Goal: Communication & Community: Answer question/provide support

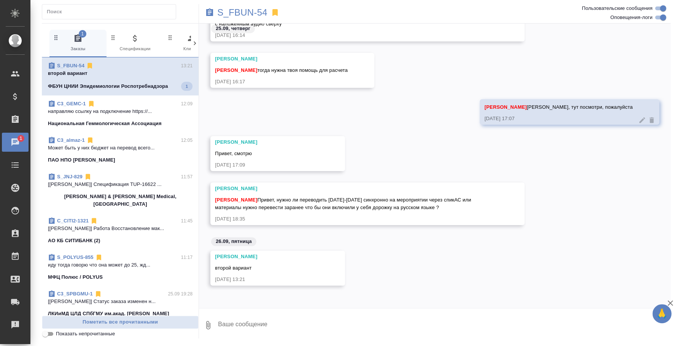
scroll to position [233, 0]
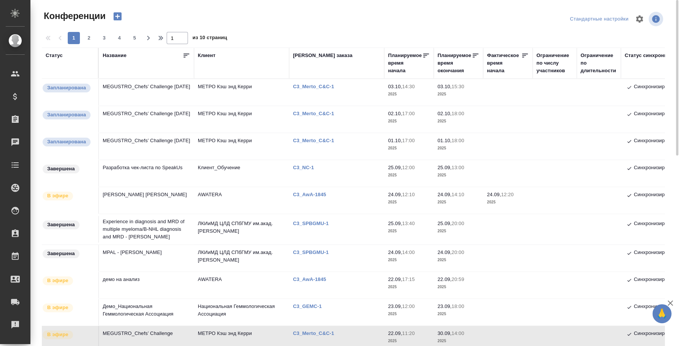
click at [122, 137] on td "MEGUSTRO_Chefs’ Challenge October 1" at bounding box center [146, 146] width 95 height 27
click at [122, 137] on td "MEGUSTRO_Chefs’ Challenge [DATE]" at bounding box center [146, 146] width 95 height 27
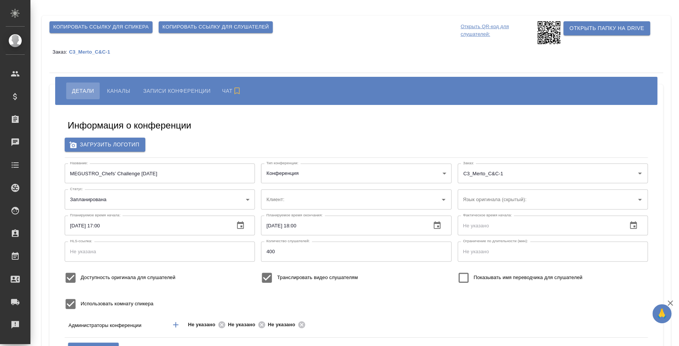
type input "МЕТРО Кэш энд Керри"
type input "400"
click at [122, 91] on span "Каналы" at bounding box center [118, 90] width 23 height 9
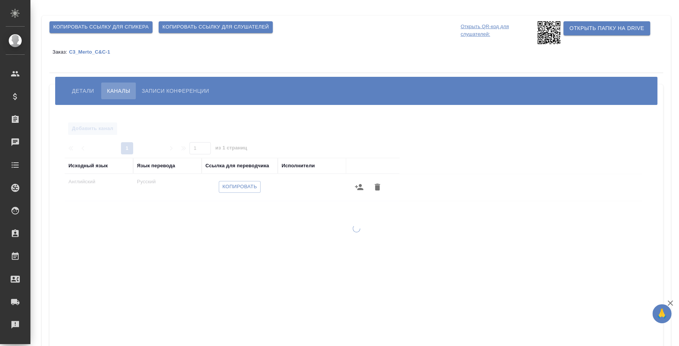
click at [194, 29] on span "Копировать ссылку для слушателей" at bounding box center [215, 27] width 106 height 9
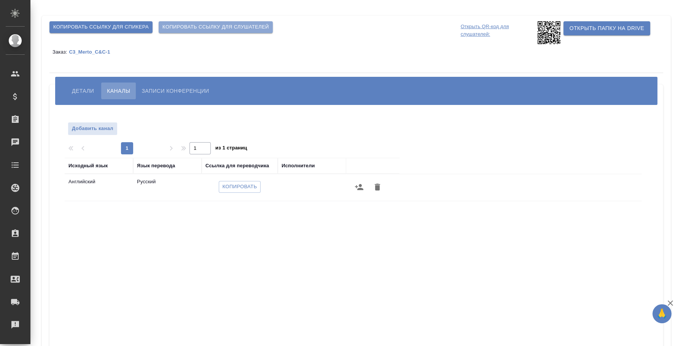
click at [242, 26] on span "Копировать ссылку для слушателей" at bounding box center [215, 27] width 106 height 9
click at [124, 30] on span "Копировать ссылку для спикера" at bounding box center [100, 27] width 95 height 9
click at [79, 83] on button "Детали" at bounding box center [82, 91] width 33 height 17
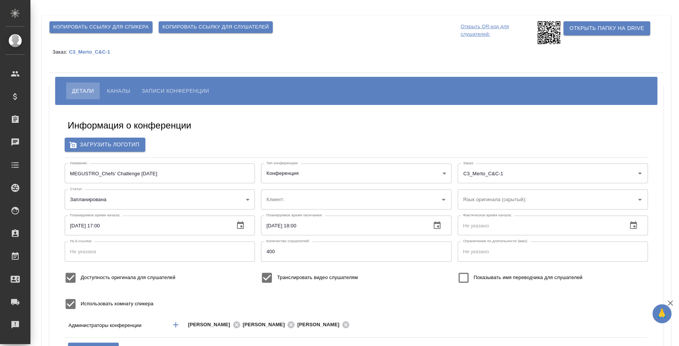
type input "МЕТРО Кэш энд Керри"
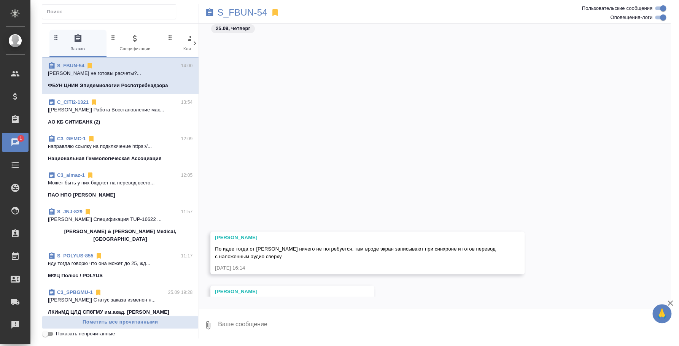
scroll to position [233, 0]
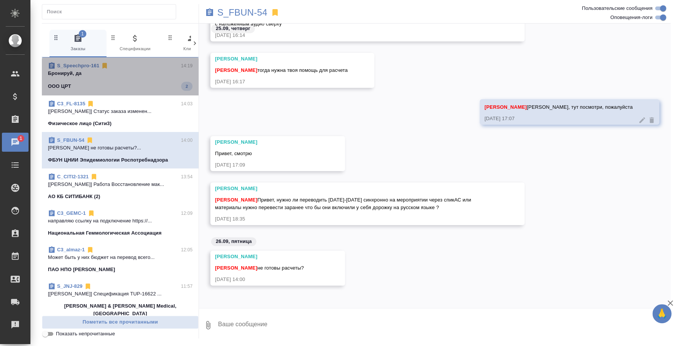
click at [140, 73] on p "Бронируй, да" at bounding box center [120, 74] width 144 height 8
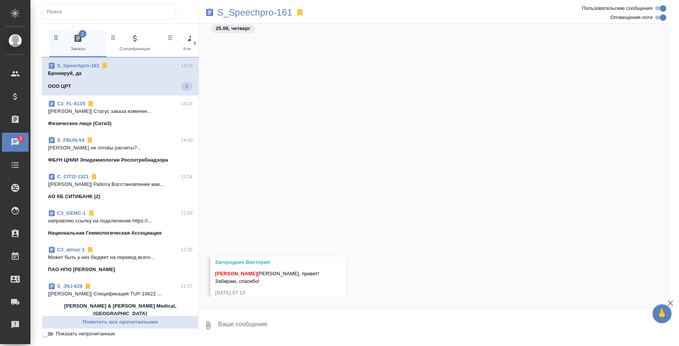
scroll to position [520, 0]
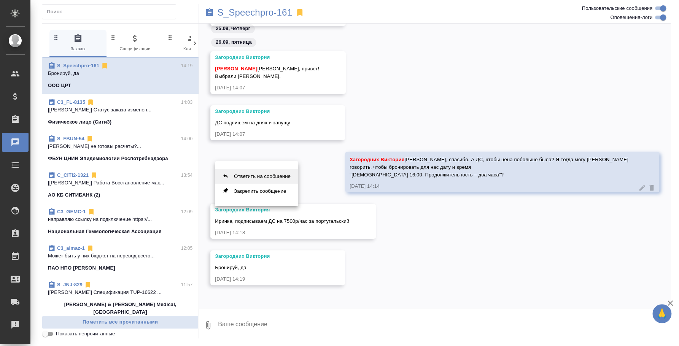
click at [285, 172] on button "Ответить на сообщение" at bounding box center [256, 176] width 83 height 15
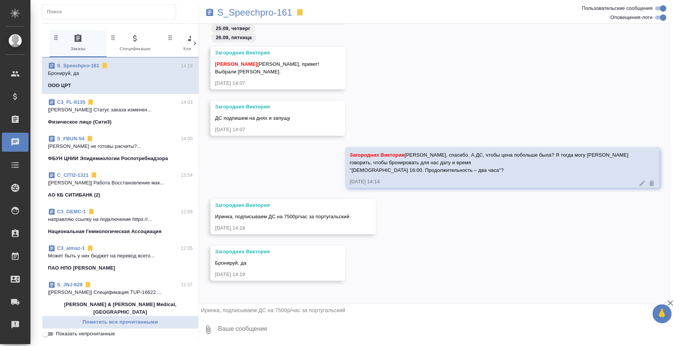
click at [300, 340] on textarea at bounding box center [443, 330] width 453 height 26
type textarea "Хорошо"
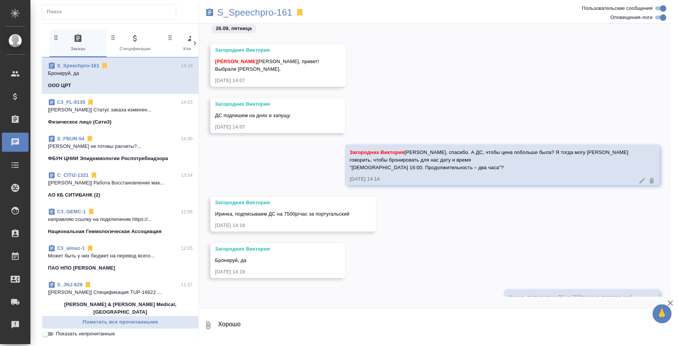
scroll to position [573, 0]
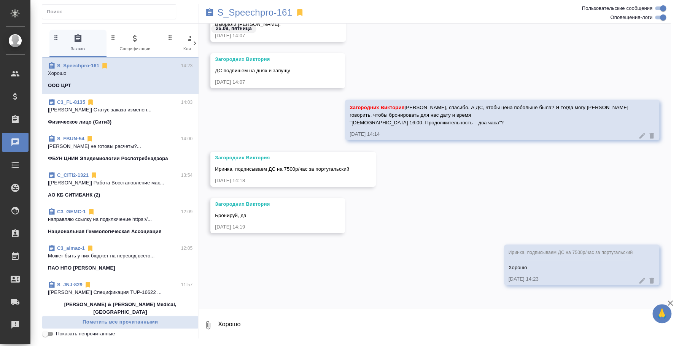
click at [315, 205] on div "Загородних Виктория" at bounding box center [266, 204] width 103 height 8
click at [319, 211] on div "Загородних Виктория Бронируй, да 26.09.25, 14:19" at bounding box center [277, 215] width 135 height 35
click at [333, 205] on div "Загородних Виктория Бронируй, да 26.09.25, 14:19" at bounding box center [277, 215] width 135 height 35
click at [303, 212] on div "Бронируй, да" at bounding box center [266, 215] width 103 height 10
click at [276, 325] on textarea "Хорошо" at bounding box center [443, 325] width 453 height 26
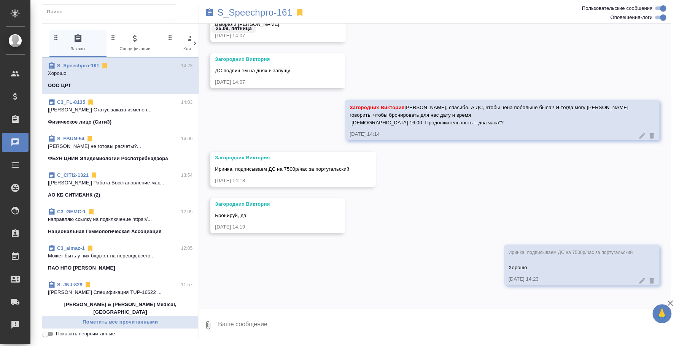
paste textarea "Можно у заказчика запросить материалы для подготовки?"
click at [281, 205] on div "Загородних Виктория" at bounding box center [266, 204] width 103 height 8
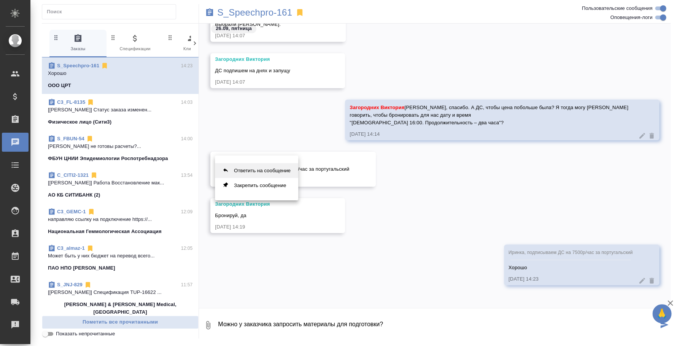
click at [267, 168] on button "Ответить на сообщение" at bounding box center [256, 170] width 83 height 15
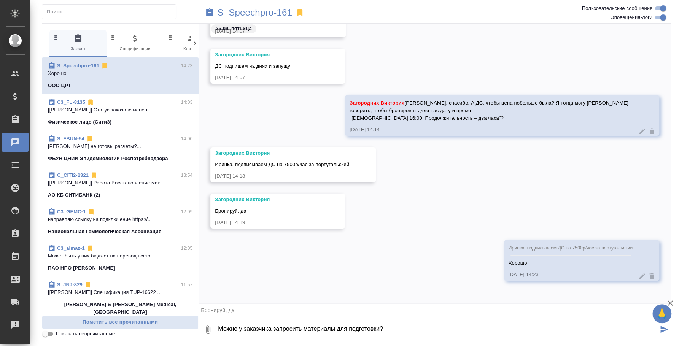
click at [214, 327] on button "0" at bounding box center [208, 330] width 18 height 26
click at [217, 327] on div at bounding box center [339, 173] width 679 height 346
click at [221, 328] on textarea "Можно у заказчика запросить материалы для подготовки?" at bounding box center [437, 330] width 441 height 26
click at [520, 329] on textarea "Переводчика забронировала. Она пишет "Можно у заказчика запросить материалы для…" at bounding box center [437, 330] width 441 height 26
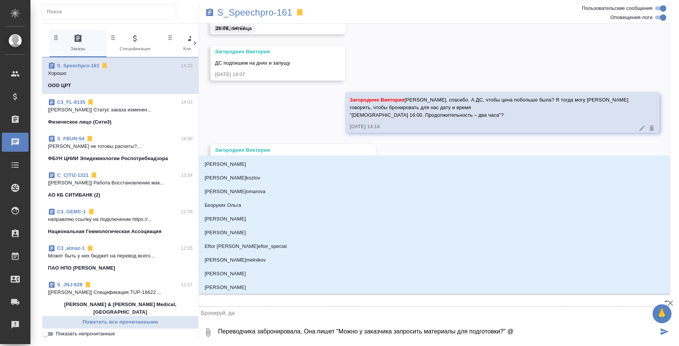
type textarea "Переводчика забронировала. Она пишет "Можно у заказчика запросить материалы для…"
type input "p"
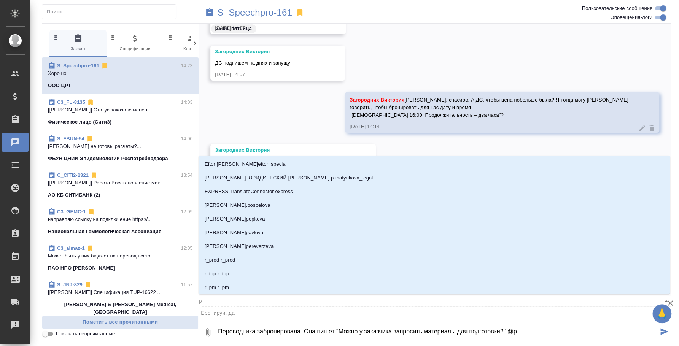
type textarea "Переводчика забронировала. Она пишет "Можно у заказчика запросить материалы для…"
type input "pf"
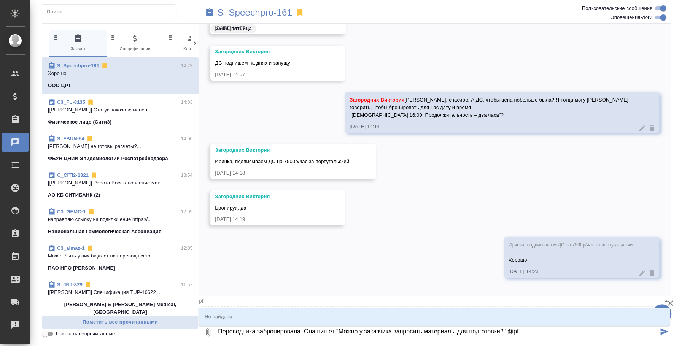
type textarea "Переводчика забронировала. Она пишет "Можно у заказчика запросить материалы для…"
type input "p"
type textarea "Переводчика забронировала. Она пишет "Можно у заказчика запросить материалы для…"
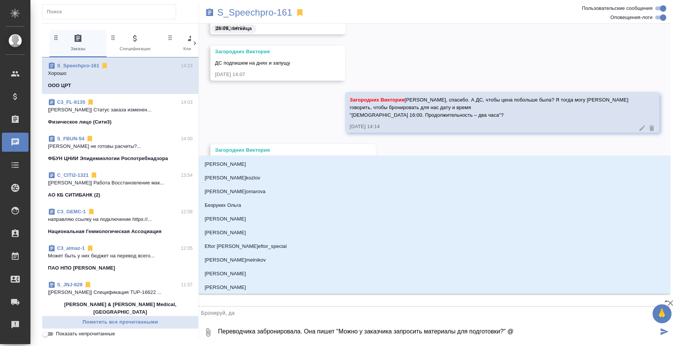
type textarea "Переводчика забронировала. Она пишет "Можно у заказчика запросить материалы для…"
type input "p"
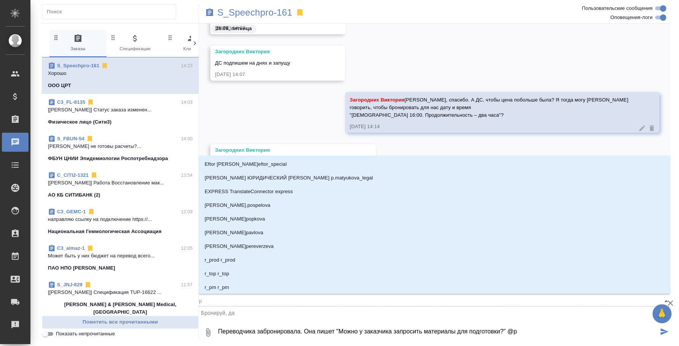
type textarea "Переводчика забронировала. Она пишет "Можно у заказчика запросить материалы для…"
type input "p'f"
type textarea "Переводчика забронировала. Она пишет "Можно у заказчика запросить материалы для…"
type input "p'fu"
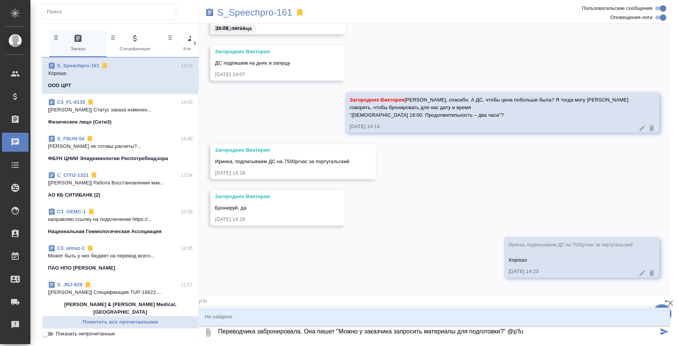
type textarea "Переводчика забронировала. Она пишет "Можно у заказчика запросить материалы для…"
type input "p'fu'j"
type textarea "Переводчика забронировала. Она пишет "Можно у заказчика запросить материалы для…"
type input "p'fu"
type textarea "Переводчика забронировала. Она пишет "Можно у заказчика запросить материалы для…"
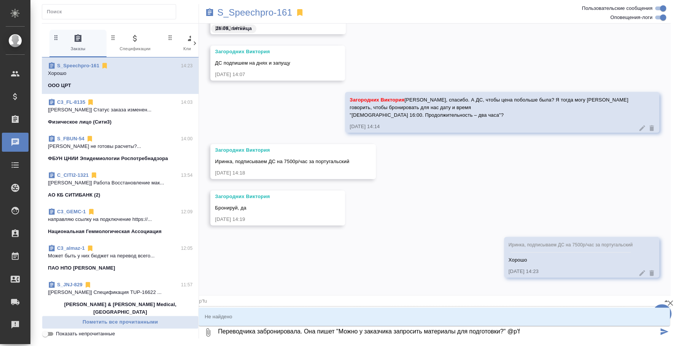
type input "p'f"
type textarea "Переводчика забронировала. Она пишет "Можно у заказчика запросить материалы для…"
type input "p"
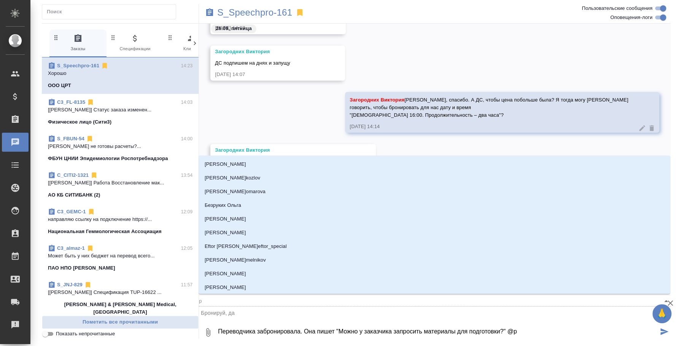
type textarea "Переводчика забронировала. Она пишет "Можно у заказчика запросить материалы для…"
type input "з"
type textarea "Переводчика забронировала. Она пишет "Можно у заказчика запросить материалы для…"
type input "за"
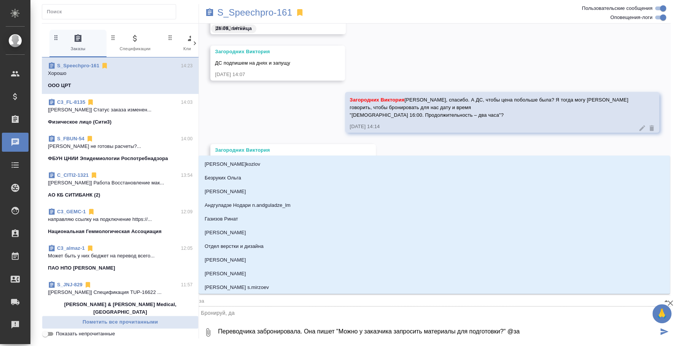
type textarea "Переводчика забронировала. Она пишет "Можно у заказчика запросить материалы для…"
type input "заг"
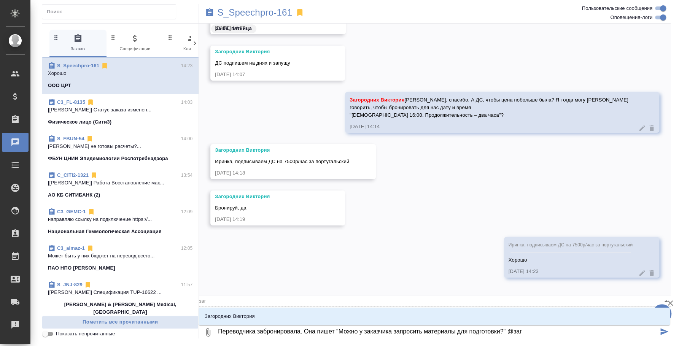
type textarea "Переводчика забронировала. Она пишет "Можно у заказчика запросить материалы для…"
type input "заго"
click at [468, 320] on li "Загородних Виктория" at bounding box center [433, 316] width 471 height 14
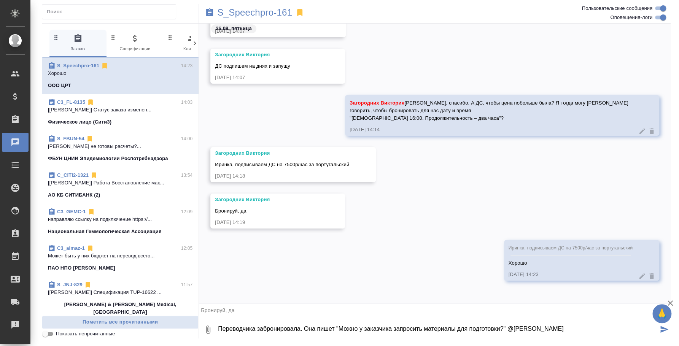
type textarea "Переводчика забронировала. Она пишет "Можно у заказчика запросить материалы для…"
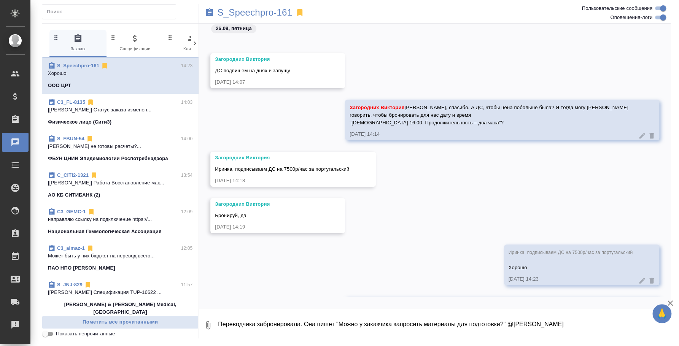
scroll to position [633, 0]
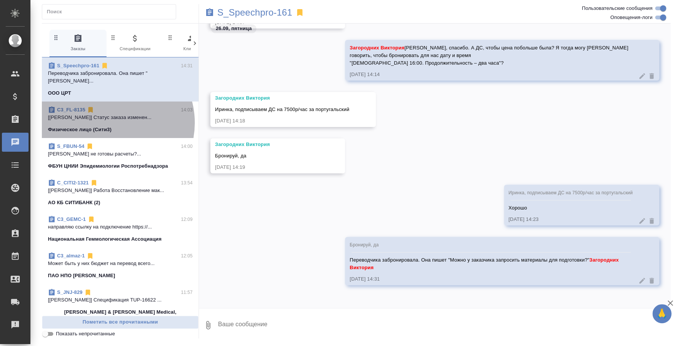
click at [111, 115] on span "C3_FL-8135 14:03 [Никитина Татьяна] Статус заказа изменен... Физическое лицо (С…" at bounding box center [120, 119] width 144 height 27
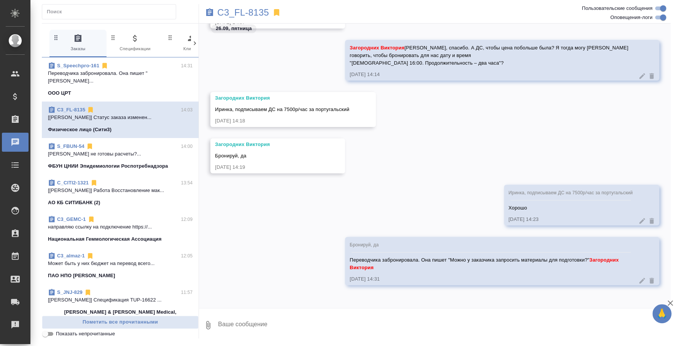
click at [120, 150] on p "Баданян Артак не готовы расчеты?..." at bounding box center [120, 154] width 144 height 8
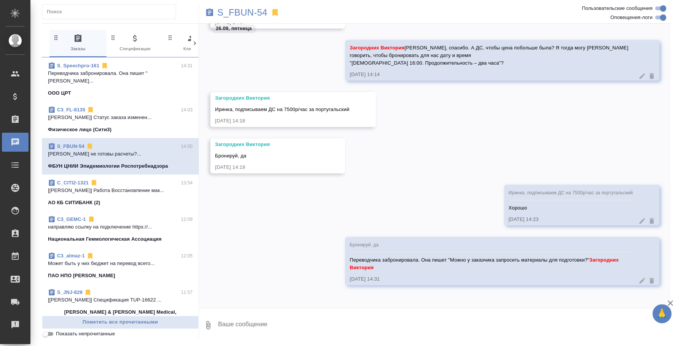
click at [117, 179] on div "C_CITI2-1321 13:54" at bounding box center [120, 183] width 144 height 8
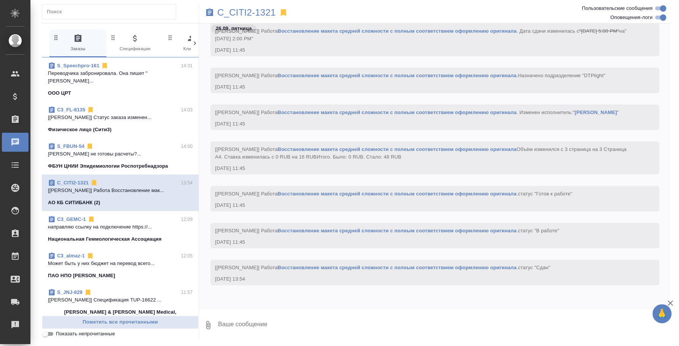
click at [116, 150] on p "Баданян Артак не готовы расчеты?..." at bounding box center [120, 154] width 144 height 8
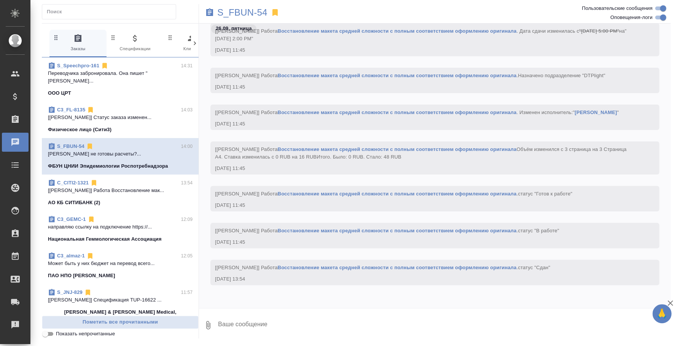
scroll to position [256, 0]
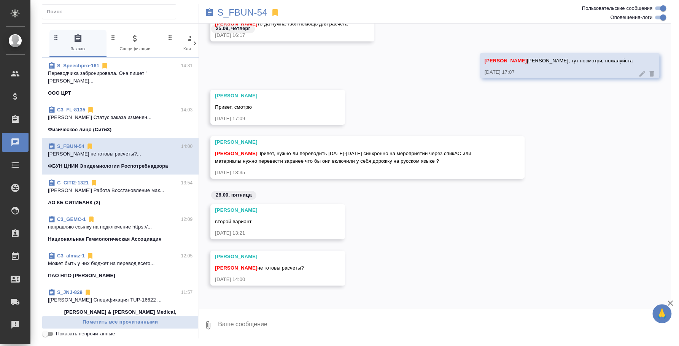
click at [113, 223] on p "направляю ссылку на подключение https://..." at bounding box center [120, 227] width 144 height 8
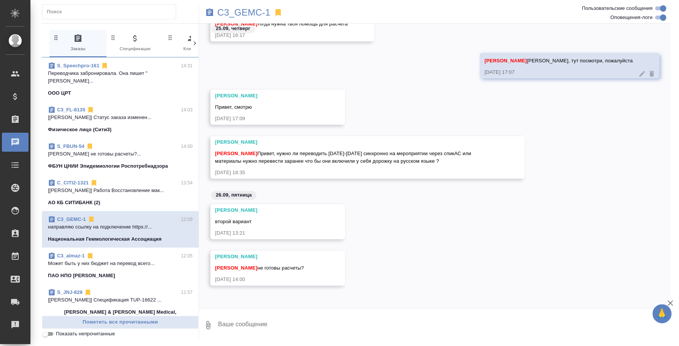
click at [114, 260] on p "Может быть у них бюджет на перевод всего..." at bounding box center [120, 264] width 144 height 8
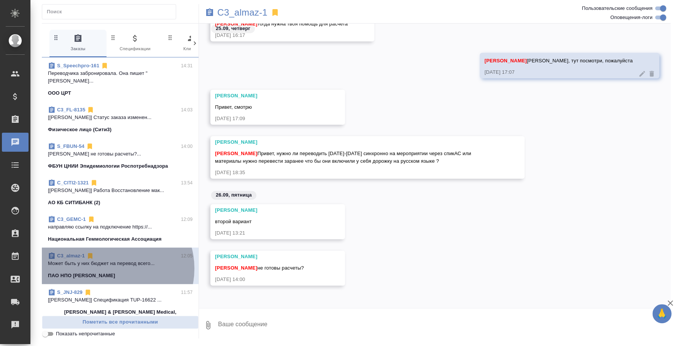
click at [113, 261] on span "C3_almaz-1 12:05 Может быть у них бюджет на перевод всего... ПАО НПО Алмаз" at bounding box center [120, 265] width 144 height 27
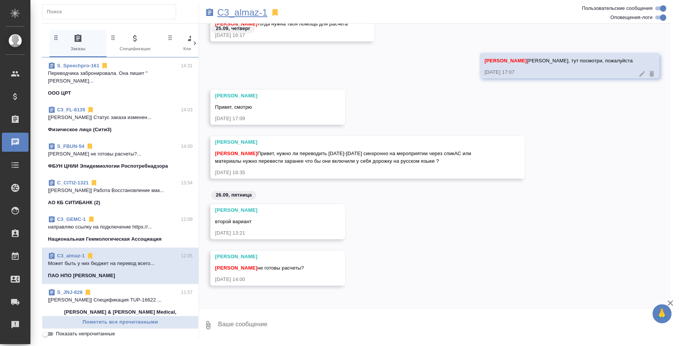
click at [241, 14] on p "C3_almaz-1" at bounding box center [242, 13] width 50 height 8
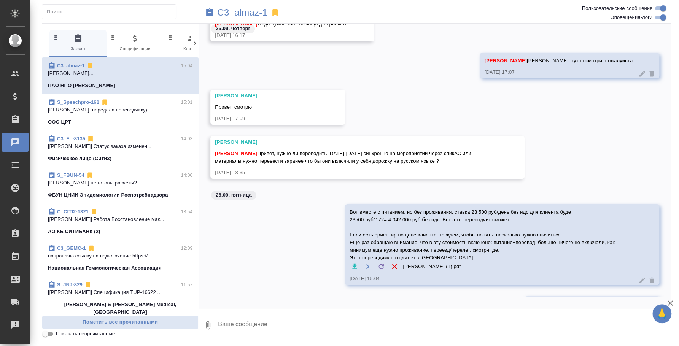
click at [325, 323] on textarea at bounding box center [443, 325] width 453 height 26
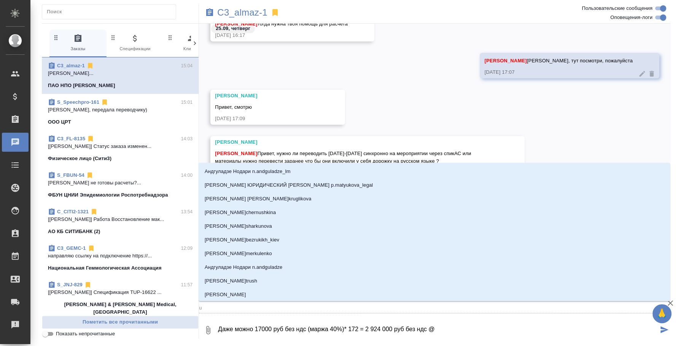
type textarea "Даже можно 17000 руб без ндс (маржа 40%)* 172 = 2 924 000 руб без ндс @u"
type input "u"
type textarea "Даже можно 17000 руб без ндс (маржа 40%)* 172 = 2 924 000 руб без ндс @"
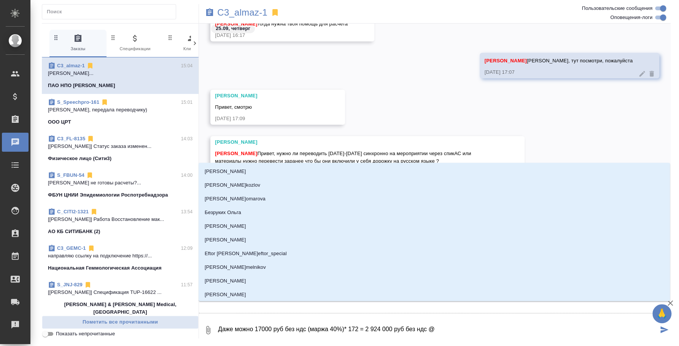
type textarea "Даже можно 17000 руб без ндс (маржа 40%)* 172 = 2 924 000 руб без ндс @г"
type input "г"
type textarea "Даже можно 17000 руб без ндс (маржа 40%)* 172 = 2 924 000 руб без ндс @га"
type input "га"
type textarea "Даже можно 17000 руб без ндс (маржа 40%)* 172 = 2 924 000 руб без ндс @г"
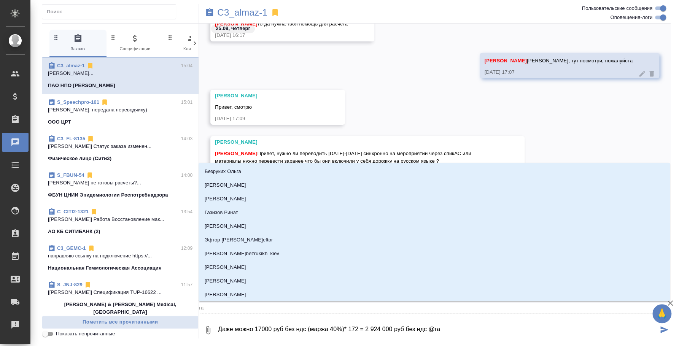
type input "г"
type textarea "Даже можно 17000 руб без ндс (маржа 40%)* 172 = 2 924 000 руб без ндс @"
type textarea "Даже можно 17000 руб без ндс (маржа 40%)* 172 = 2 924 000 руб без ндс @u"
type input "u"
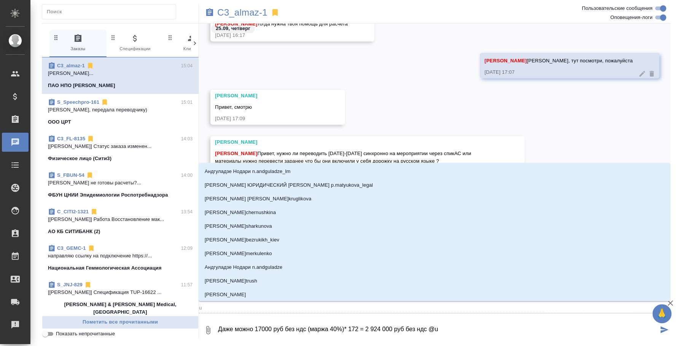
type textarea "Даже можно 17000 руб без ндс (маржа 40%)* 172 = 2 924 000 руб без ндс @uf"
type input "uf"
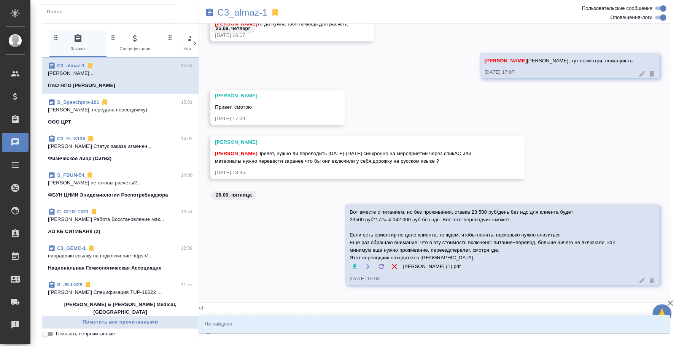
type textarea "Даже можно 17000 руб без ндс (маржа 40%)* 172 = 2 924 000 руб без ндс @u"
type input "u"
type textarea "Даже можно 17000 руб без ндс (маржа 40%)* 172 = 2 924 000 руб без ндс @"
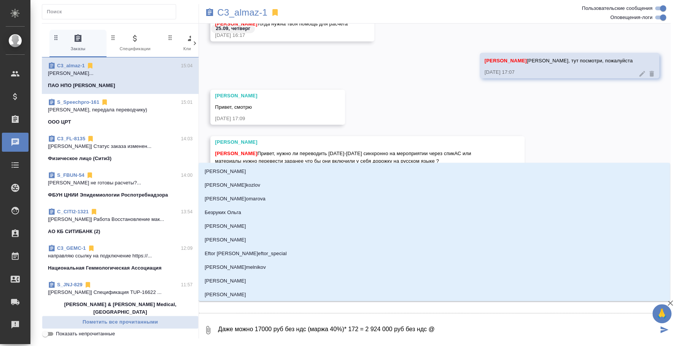
type textarea "Даже можно 17000 руб без ндс (маржа 40%)* 172 = 2 924 000 руб без ндс @u"
type input "u"
type textarea "Даже можно 17000 руб без ндс (маржа 40%)* 172 = 2 924 000 руб без ндс @u'f"
type input "u'f"
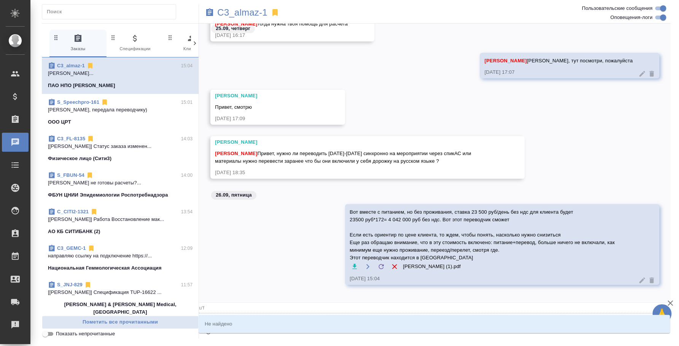
type textarea "Даже можно 17000 руб без ндс (маржа 40%)* 172 = 2 924 000 руб без ндс @u"
type input "u"
type textarea "Даже можно 17000 руб без ндс (маржа 40%)* 172 = 2 924 000 руб без ндс @"
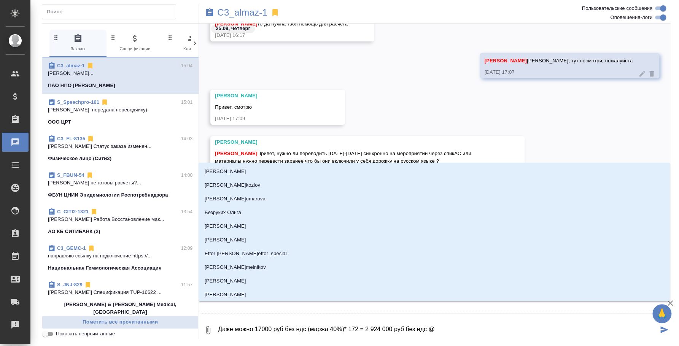
type textarea "Даже можно 17000 руб без ндс (маржа 40%)* 172 = 2 924 000 руб без ндс @г"
type input "г"
type textarea "Даже можно 17000 руб без ндс (маржа 40%)* 172 = 2 924 000 руб без ндс @га"
type input "га"
type textarea "Даже можно 17000 руб без ндс (маржа 40%)* 172 = 2 924 000 руб без ндс @гал"
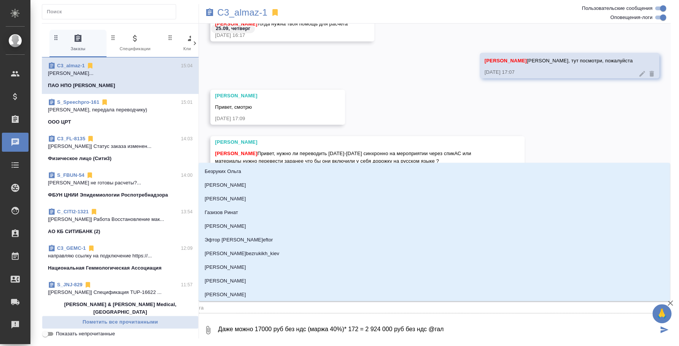
type input "гал"
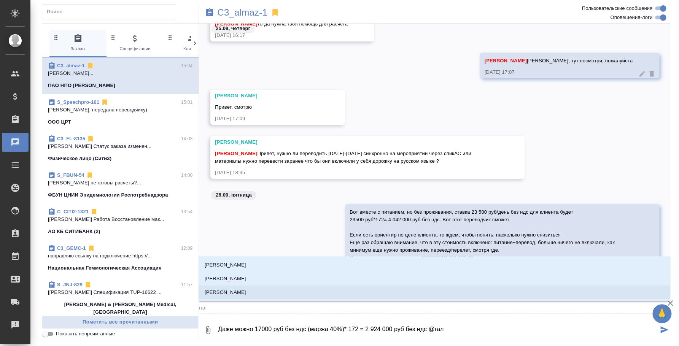
click at [345, 297] on li "Галишева Мария" at bounding box center [433, 293] width 471 height 14
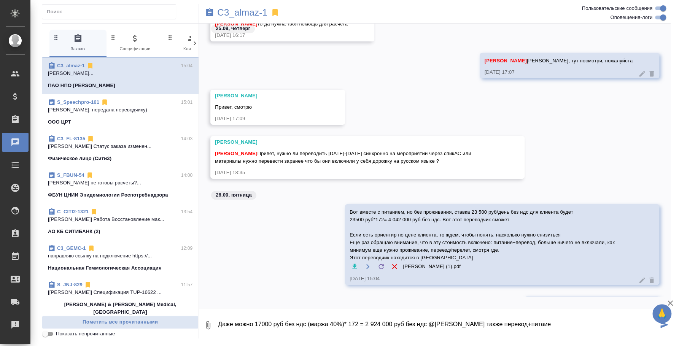
type textarea "Даже можно 17000 руб без ндс (маржа 40%)* 172 = 2 924 000 руб без ндс @Галишева…"
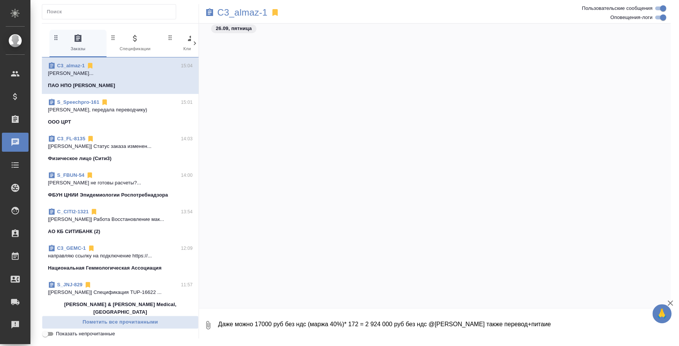
scroll to position [950, 0]
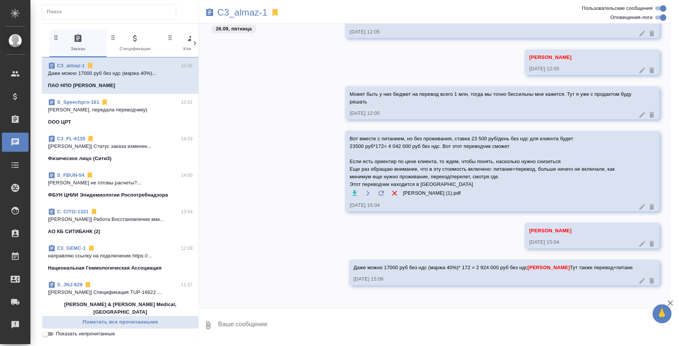
click at [649, 241] on icon at bounding box center [651, 244] width 5 height 6
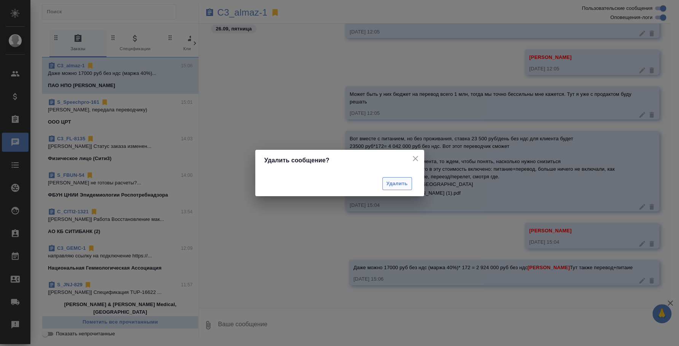
click at [411, 181] on button "Удалить" at bounding box center [397, 183] width 30 height 13
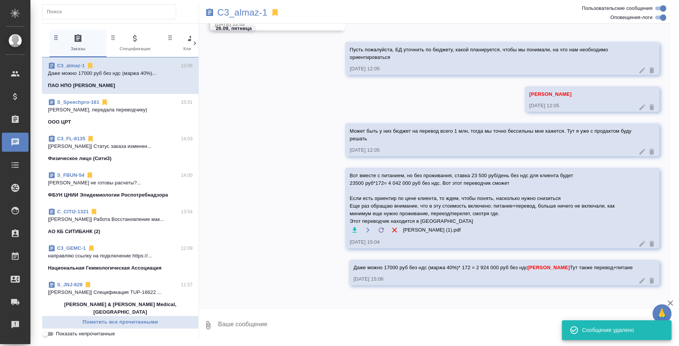
scroll to position [922, 0]
click at [638, 279] on icon at bounding box center [642, 281] width 8 height 8
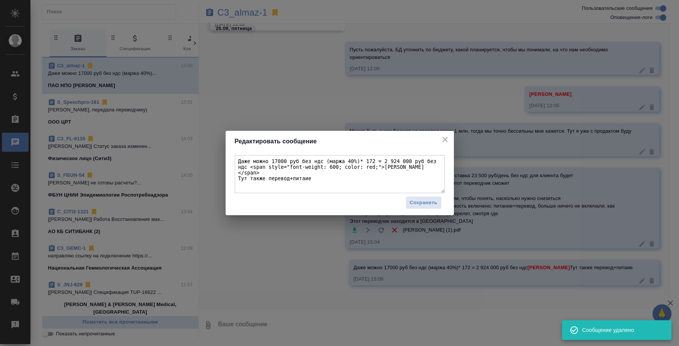
click at [369, 178] on textarea "Даже можно 17000 руб без ндс (маржа 40%)* 172 = 2 924 000 руб без ндс <span sty…" at bounding box center [340, 174] width 210 height 38
click at [299, 174] on textarea "Даже можно 17000 руб без ндс (маржа 40%)* 172 = 2 924 000 руб без ндс <span sty…" at bounding box center [340, 174] width 210 height 38
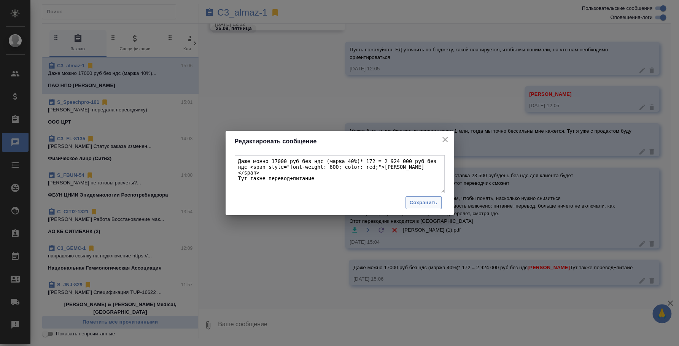
type textarea "Даже можно 17000 руб без ндс (маржа 40%)* 172 = 2 924 000 руб без ндс <span sty…"
click at [414, 199] on span "Сохранить" at bounding box center [423, 202] width 28 height 9
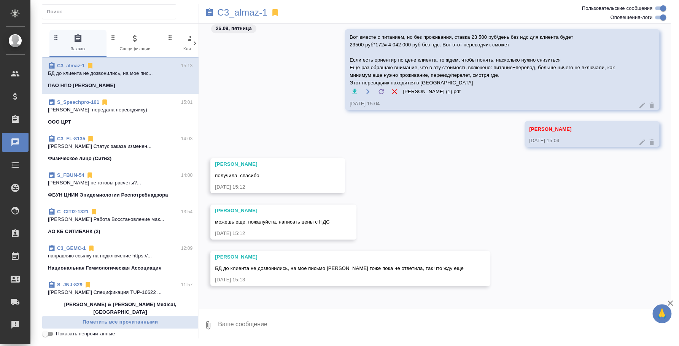
scroll to position [432, 0]
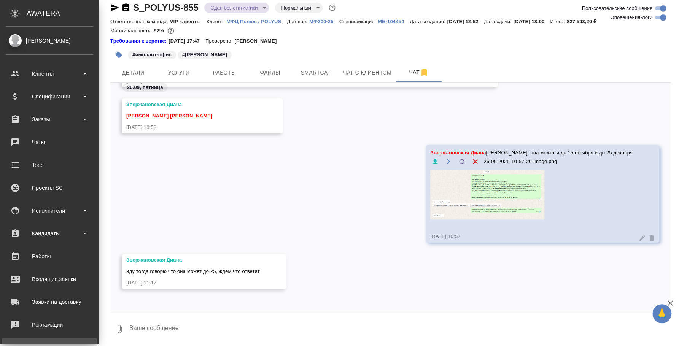
scroll to position [70, 0]
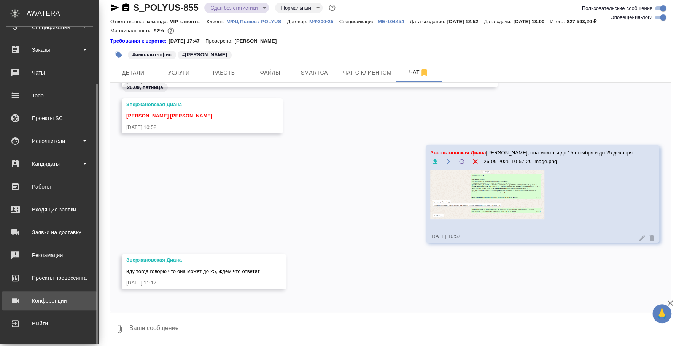
click at [43, 299] on div "Конференции" at bounding box center [49, 300] width 87 height 11
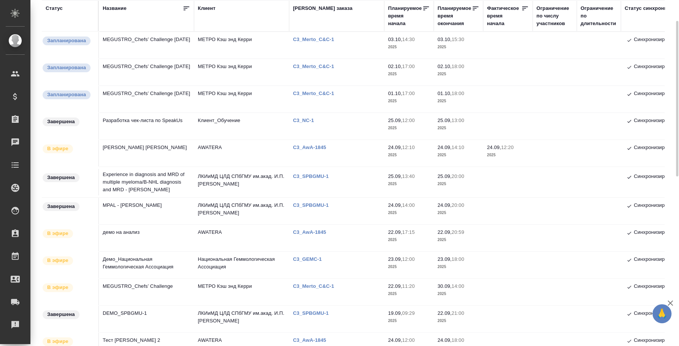
scroll to position [95, 0]
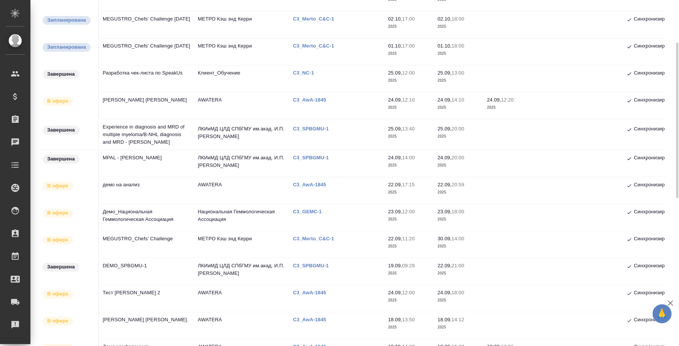
click at [155, 234] on td "MEGUSTRO_Chefs’ Challenge" at bounding box center [146, 244] width 95 height 27
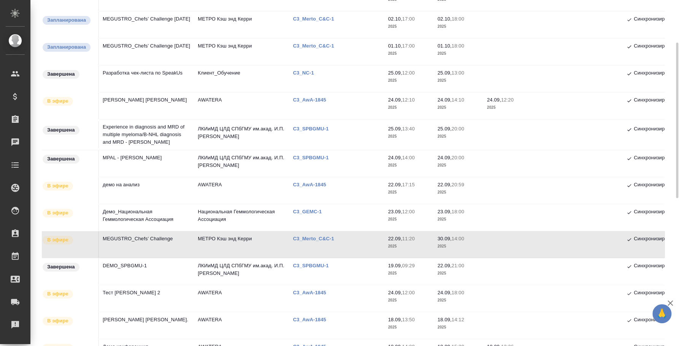
scroll to position [0, 0]
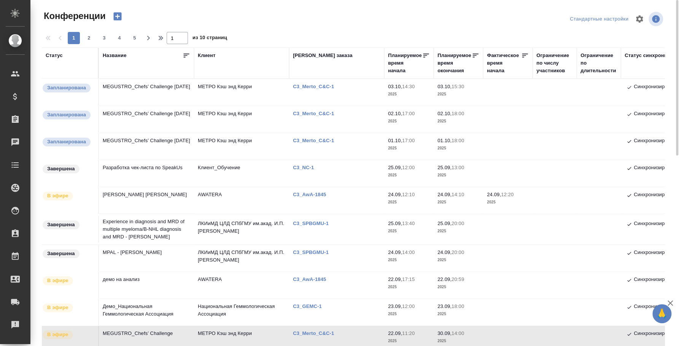
click at [154, 144] on td "MEGUSTRO_Chefs’ Challenge [DATE]" at bounding box center [146, 146] width 95 height 27
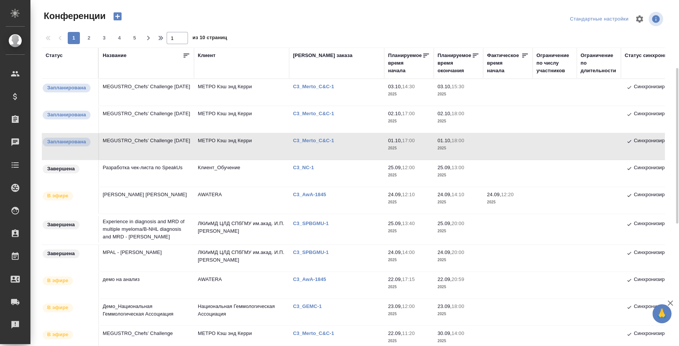
scroll to position [47, 0]
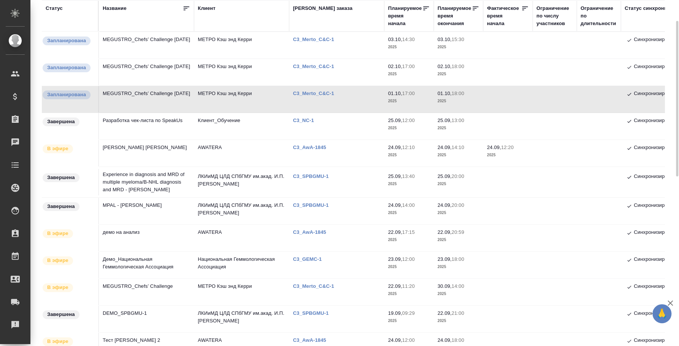
click at [141, 181] on td "Experience in diagnosis and MRD of multiple myeloma/В-NHL diagnosis and MRD - A…" at bounding box center [146, 182] width 95 height 30
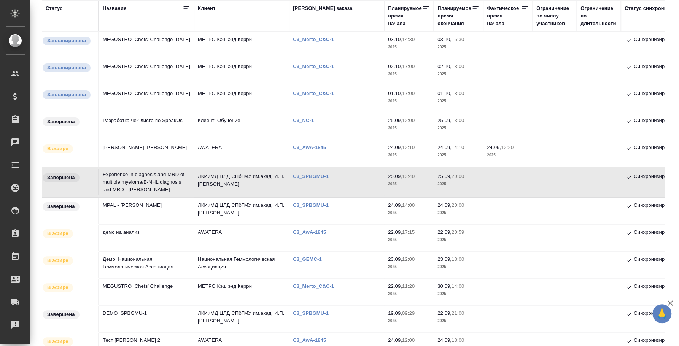
click at [140, 203] on td "MPAL - Marie Christine Bene" at bounding box center [146, 211] width 95 height 27
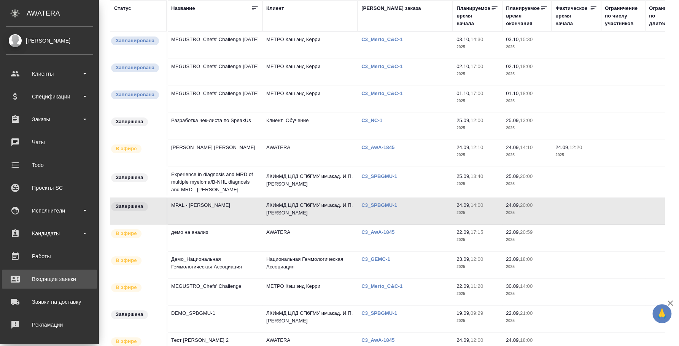
scroll to position [70, 0]
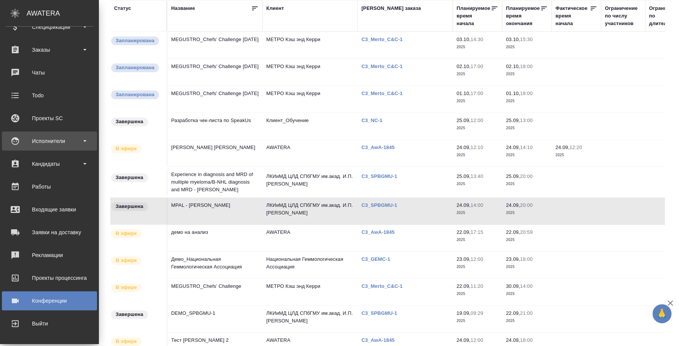
click at [47, 147] on div "Исполнители" at bounding box center [49, 141] width 95 height 19
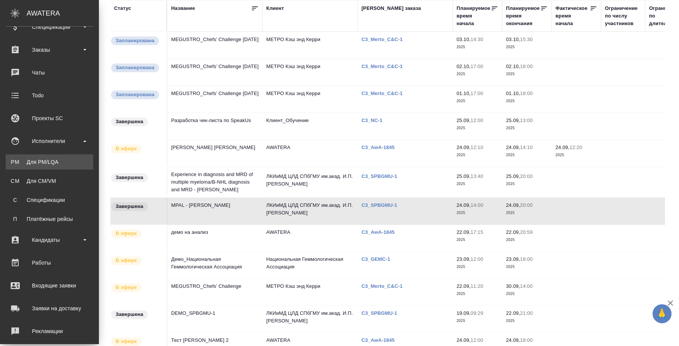
click at [46, 168] on link "PM Для PM/LQA" at bounding box center [49, 161] width 87 height 15
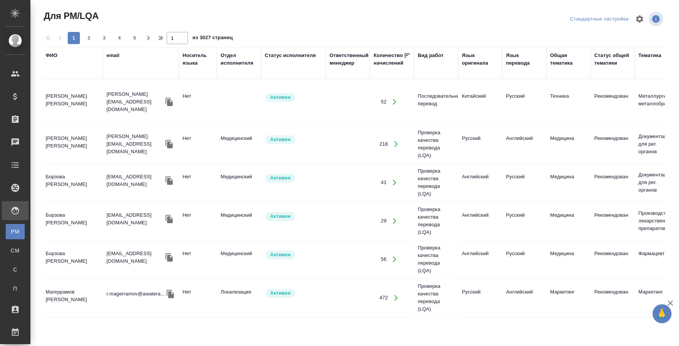
click at [57, 53] on div "ФИО" at bounding box center [72, 56] width 53 height 8
click at [55, 56] on div "ФИО" at bounding box center [52, 56] width 12 height 8
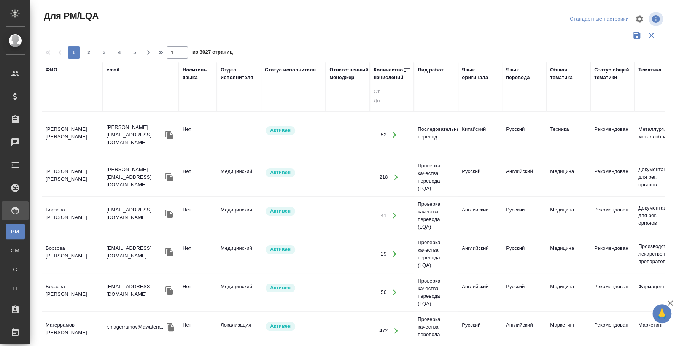
click at [67, 100] on input "text" at bounding box center [72, 98] width 53 height 10
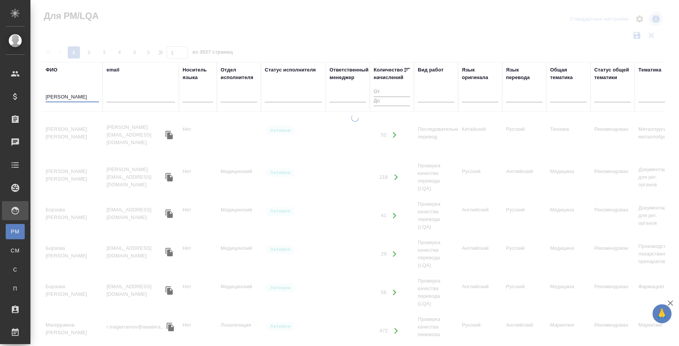
click at [51, 94] on input "Бтольшикова" at bounding box center [72, 98] width 53 height 10
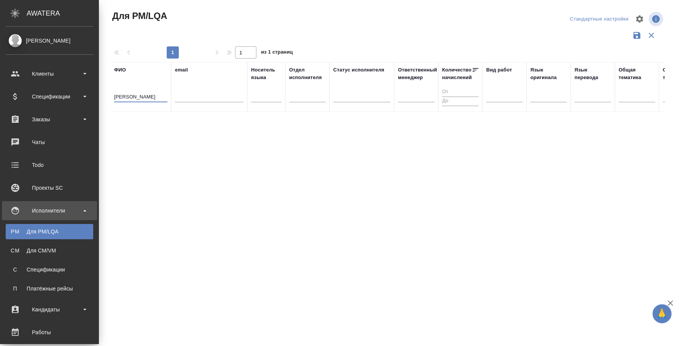
drag, startPoint x: 86, startPoint y: 98, endPoint x: 29, endPoint y: 84, distance: 59.1
click at [29, 84] on div ".cls-1 fill:#fff; AWATERA Fedotova Irina Клиенты Спецификации Заказы 0 Чаты Tod…" at bounding box center [339, 173] width 679 height 346
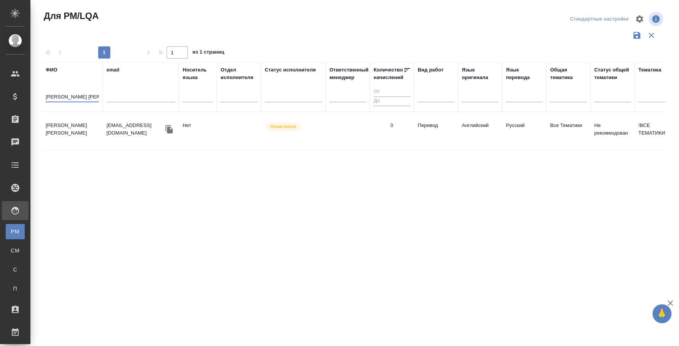
type input "Афанасьева анна"
click at [77, 125] on td "Афанасьева Анна Вадимовна" at bounding box center [72, 131] width 61 height 27
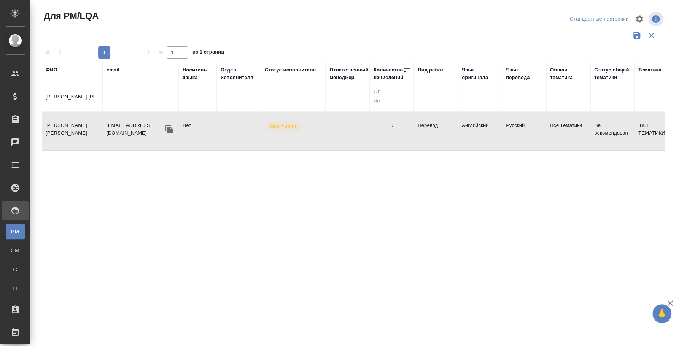
click at [77, 125] on td "Афанасьева Анна Вадимовна" at bounding box center [72, 131] width 61 height 27
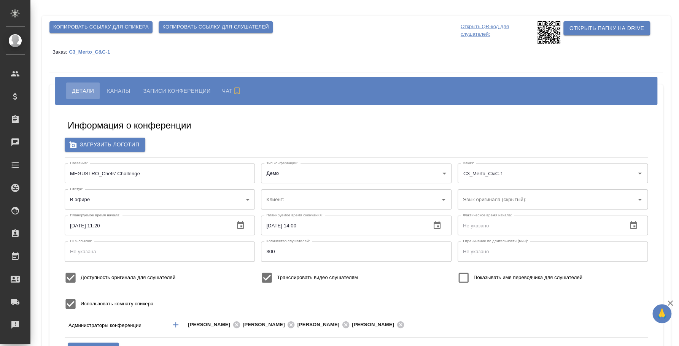
type input "МЕТРО Кэш энд Керри"
type input "400"
click at [167, 175] on input "MEGUSTRO_Chefs’ Challenge" at bounding box center [160, 173] width 190 height 20
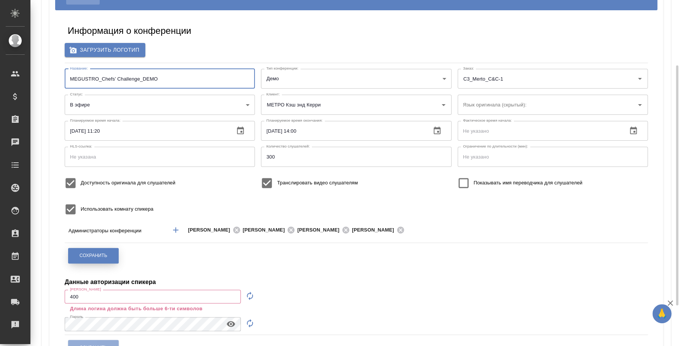
type input "MEGUSTRO_Chefs’ Challenge_DEMO"
click at [111, 258] on button "Сохранить" at bounding box center [93, 256] width 51 height 16
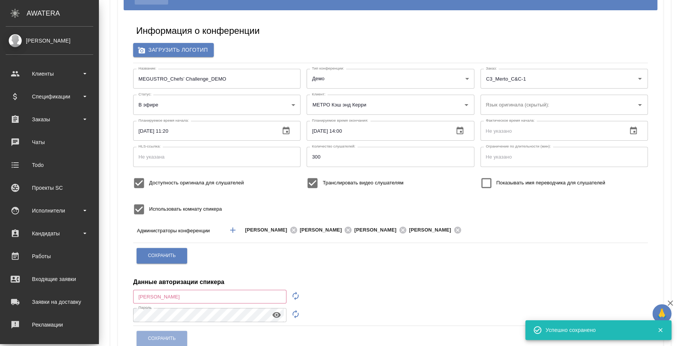
scroll to position [70, 0]
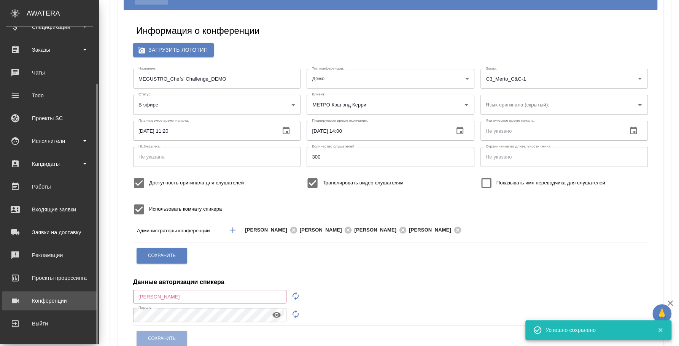
click at [51, 304] on div "Конференции" at bounding box center [49, 300] width 87 height 11
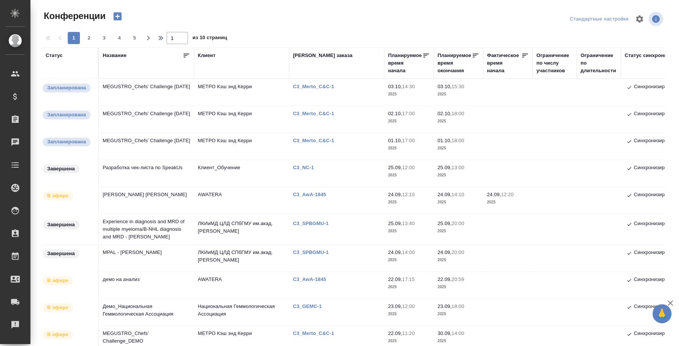
click at [148, 143] on td "MEGUSTRO_Chefs’ Challenge [DATE]" at bounding box center [146, 146] width 95 height 27
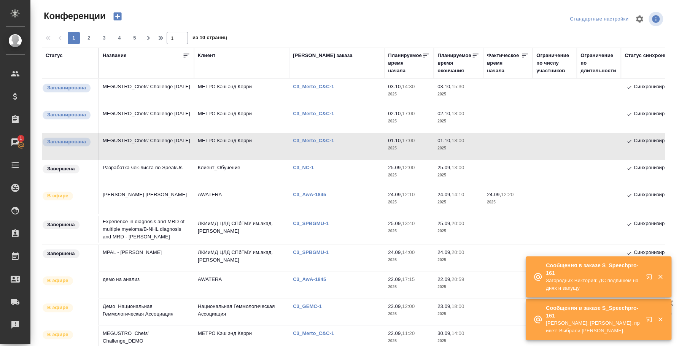
click at [647, 278] on icon "button" at bounding box center [648, 276] width 5 height 5
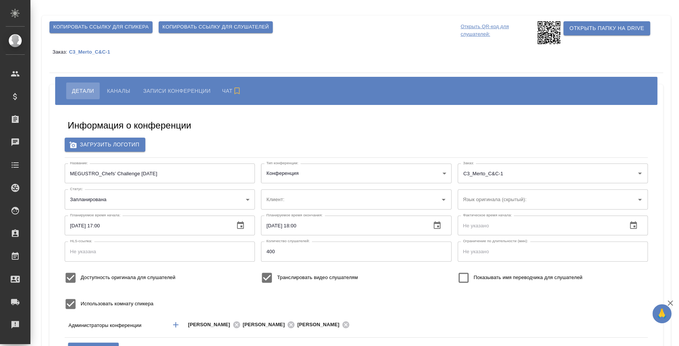
type input "МЕТРО Кэш энд Керри"
type input "400"
click at [180, 176] on input "MEGUSTRO_Chefs’ Challenge [DATE]" at bounding box center [160, 173] width 190 height 20
type input "MEGUSTRO_Chefs’ Challenge"
click at [201, 135] on div "Информация о конференции Загрузить логотип Название: MEGUSTRO_Chefs’ Challenge …" at bounding box center [356, 286] width 598 height 350
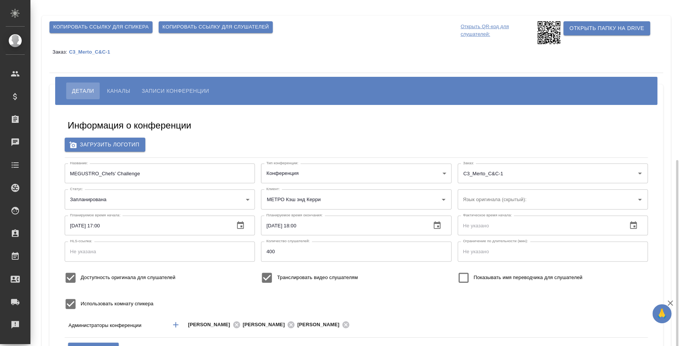
scroll to position [142, 0]
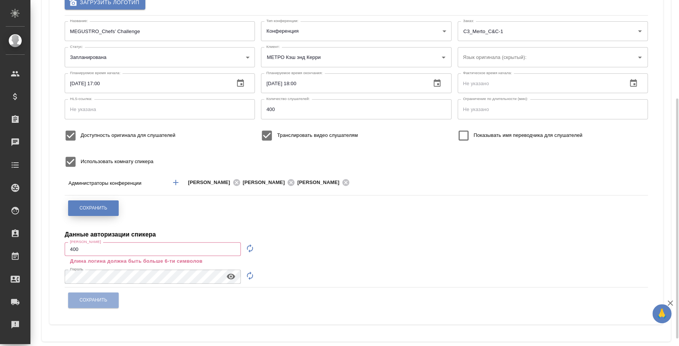
click at [102, 209] on span "Сохранить" at bounding box center [93, 208] width 28 height 6
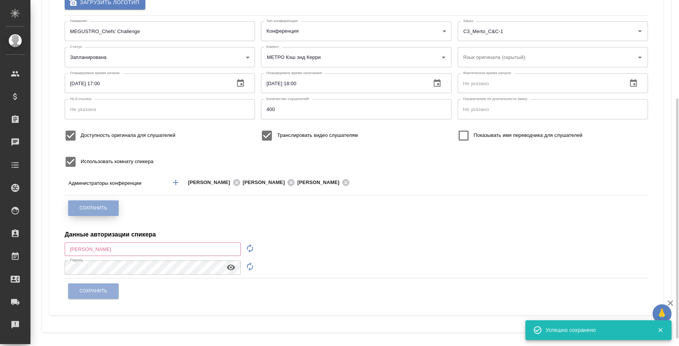
click at [95, 205] on span "Сохранить" at bounding box center [93, 208] width 28 height 6
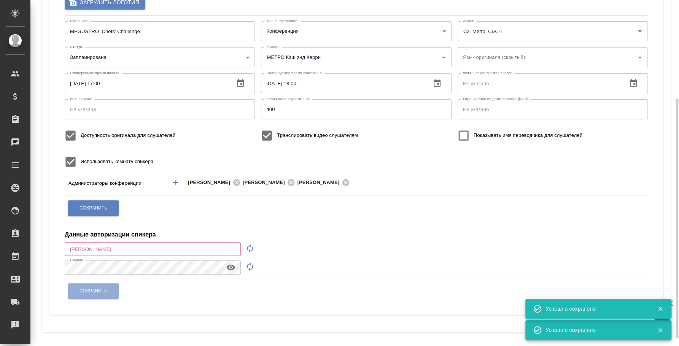
scroll to position [0, 0]
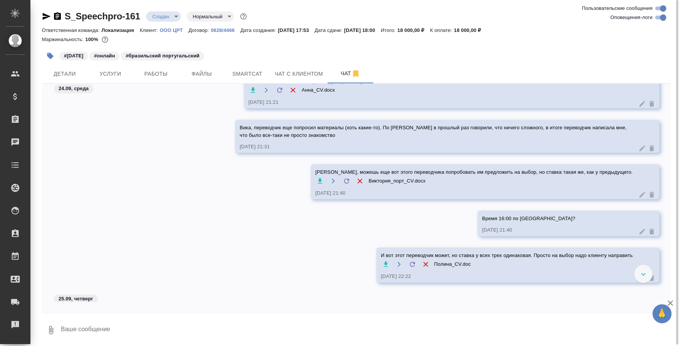
scroll to position [207, 0]
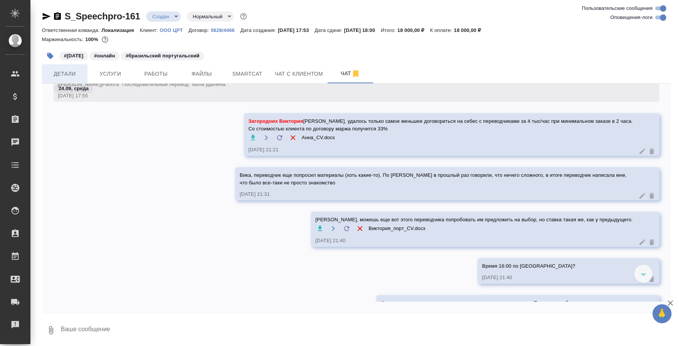
click at [55, 68] on button "Детали" at bounding box center [65, 73] width 46 height 19
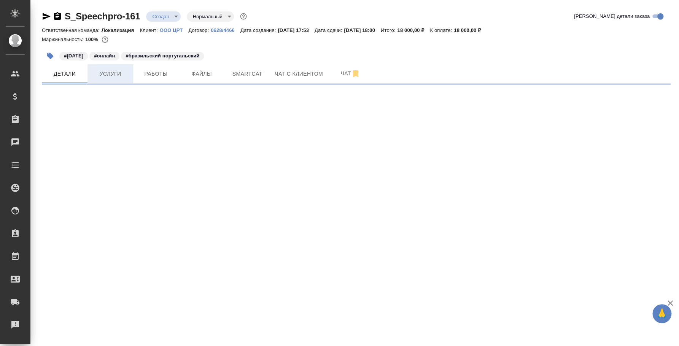
click at [108, 69] on span "Услуги" at bounding box center [110, 74] width 36 height 10
select select "RU"
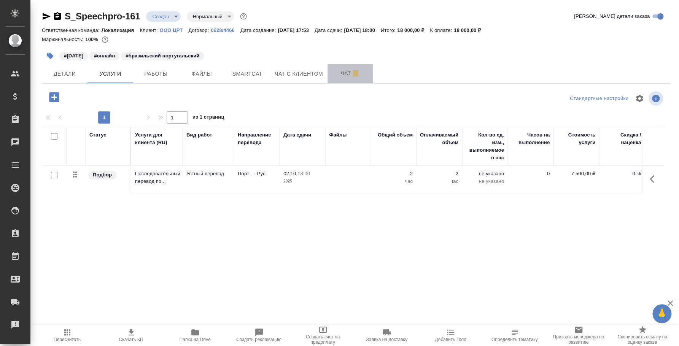
click at [346, 80] on button "Чат" at bounding box center [350, 73] width 46 height 19
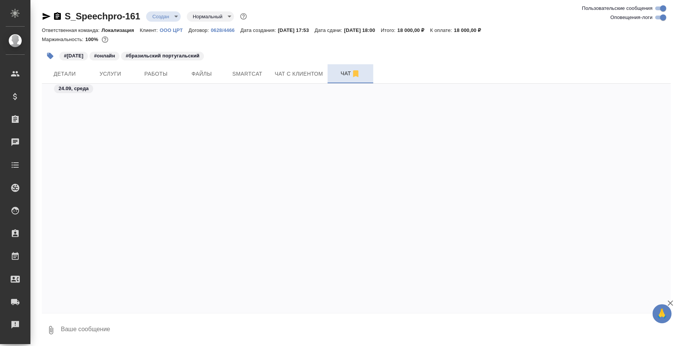
scroll to position [372, 0]
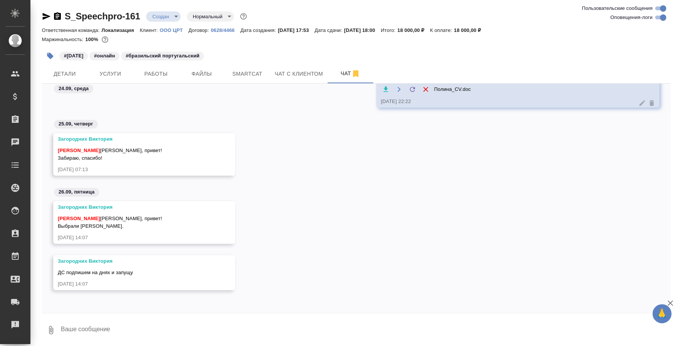
click at [188, 329] on textarea at bounding box center [365, 330] width 610 height 26
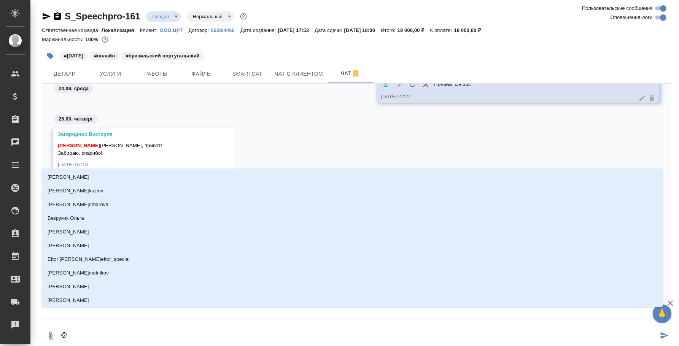
type textarea "@з"
type input "з"
type textarea "@за"
type input "за"
type textarea "@заг"
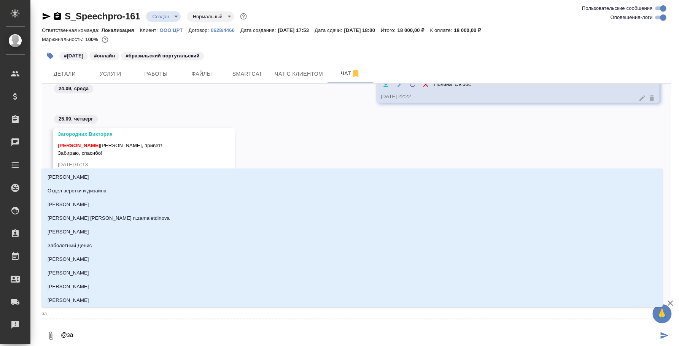
type input "заг"
type textarea "@заго"
type input "заго"
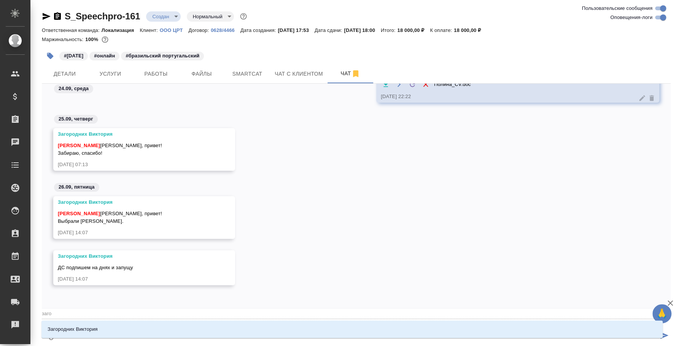
type textarea "@загор"
type input "загор"
type textarea "@загоро"
type input "загоро"
type textarea "@загород"
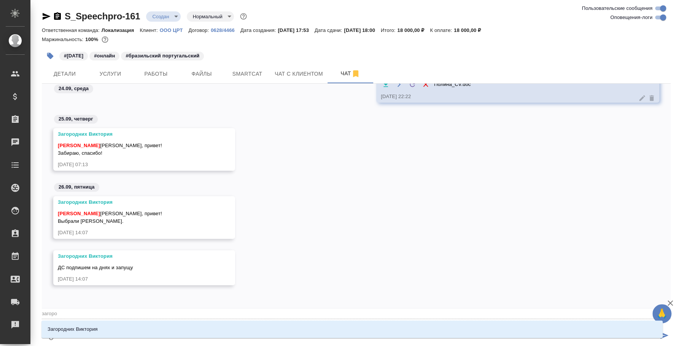
type input "загород"
click at [188, 329] on li "Загородних Виктория" at bounding box center [351, 329] width 621 height 14
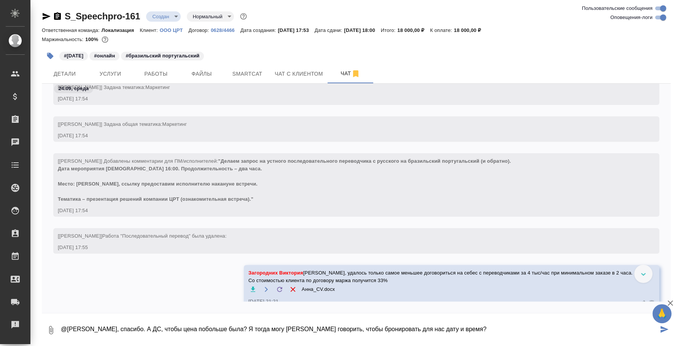
scroll to position [38, 0]
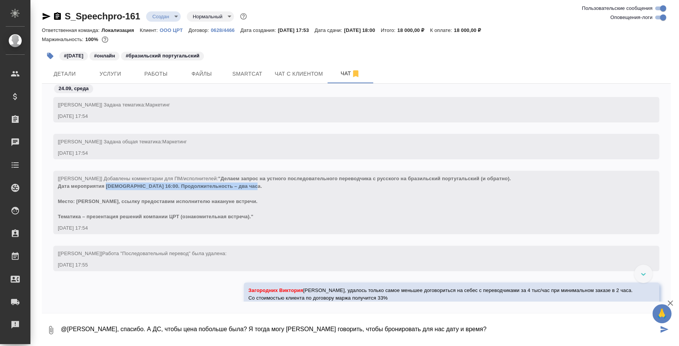
drag, startPoint x: 106, startPoint y: 186, endPoint x: 246, endPoint y: 184, distance: 139.9
click at [246, 184] on span ""Делаем запрос на устного последовательного переводчика с русского на бразильск…" at bounding box center [284, 198] width 453 height 44
copy span "02.10.2025, время 16:00. Продолжительность – два часа"
click at [495, 323] on textarea "@Загородних Виктория Вика, спасибо. А ДС, чтобы цена побольше была? Я тогда мог…" at bounding box center [359, 330] width 598 height 26
click at [480, 325] on textarea "@Загородних Виктория Вика, спасибо. А ДС, чтобы цена побольше была? Я тогда мог…" at bounding box center [359, 330] width 598 height 26
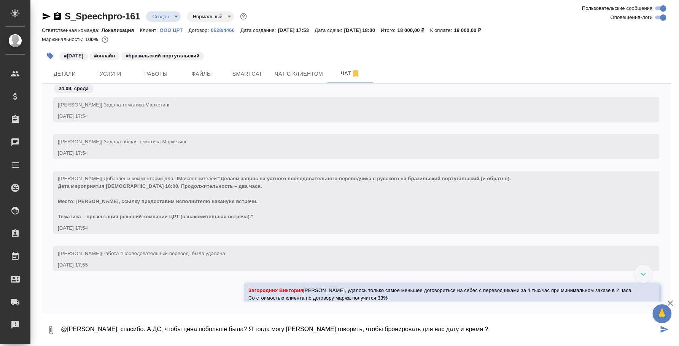
paste textarea "02.10.2025, время 16:00. Продолжительность – два часа"
click at [480, 325] on textarea "@Загородних Виктория Вика, спасибо. А ДС, чтобы цена побольше была? Я тогда мог…" at bounding box center [359, 330] width 598 height 26
click at [482, 332] on textarea "@Загородних Виктория Вика, спасибо. А ДС, чтобы цена побольше была? Я тогда мог…" at bounding box center [359, 330] width 598 height 26
type textarea "@Загородних Виктория Вика, спасибо. А ДС, чтобы цена побольше была? Я тогда мог…"
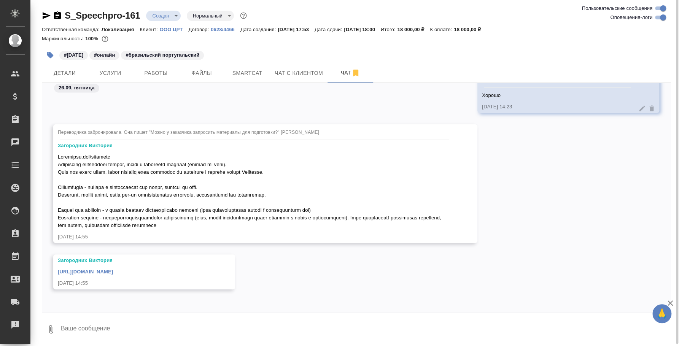
scroll to position [1, 0]
click at [179, 339] on textarea at bounding box center [365, 329] width 610 height 26
type textarea "Спасибо, передала переводчику)"
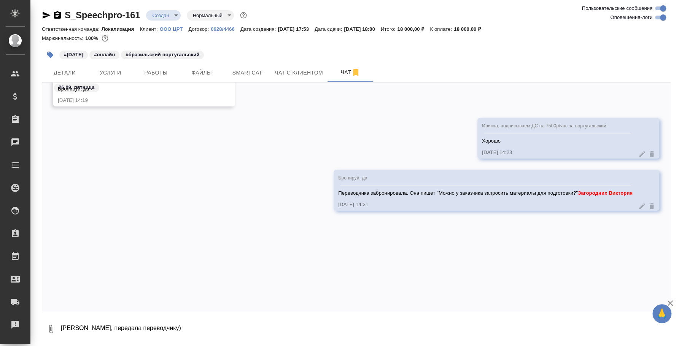
scroll to position [902, 0]
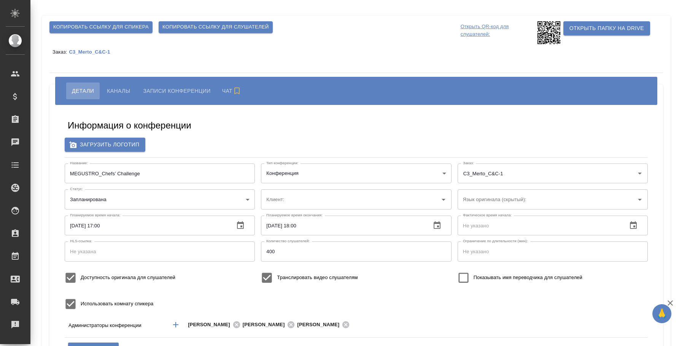
type input "МЕТРО Кэш энд Керри"
type input "400"
click at [118, 94] on span "Каналы" at bounding box center [118, 90] width 23 height 9
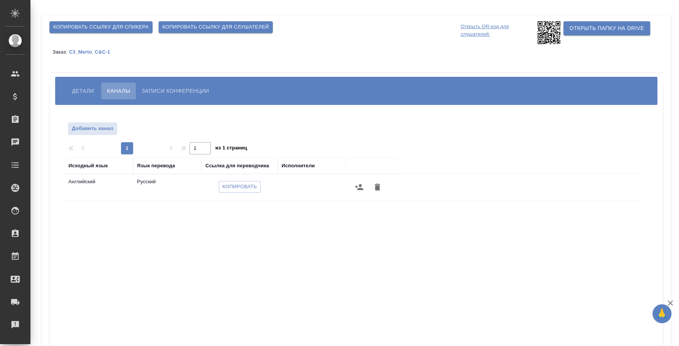
click at [361, 187] on icon "button" at bounding box center [358, 186] width 9 height 9
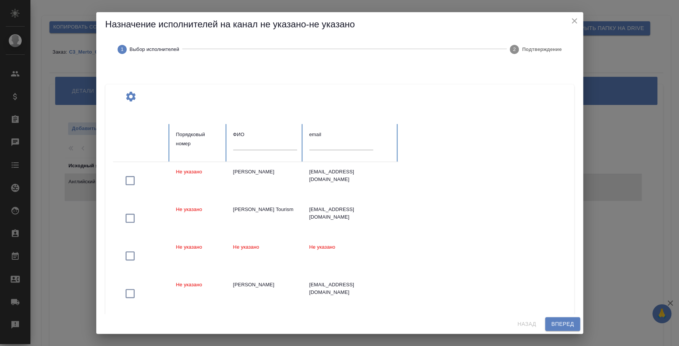
click at [260, 146] on input "text" at bounding box center [265, 144] width 64 height 11
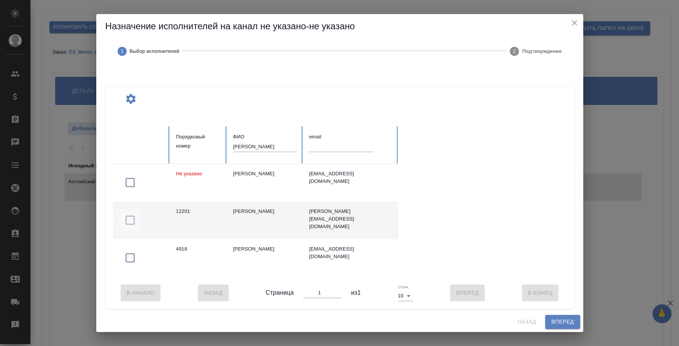
click at [132, 220] on icon "button" at bounding box center [130, 220] width 12 height 12
click at [256, 145] on input "алексеева наталья" at bounding box center [265, 146] width 64 height 11
type input "рузова наталья"
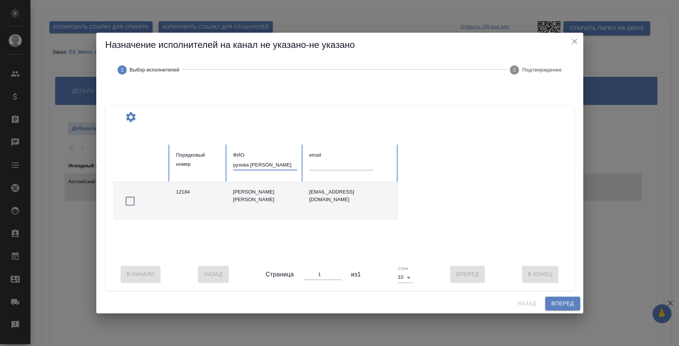
click at [130, 198] on icon "button" at bounding box center [130, 201] width 12 height 12
click at [570, 308] on span "Вперед" at bounding box center [562, 304] width 22 height 10
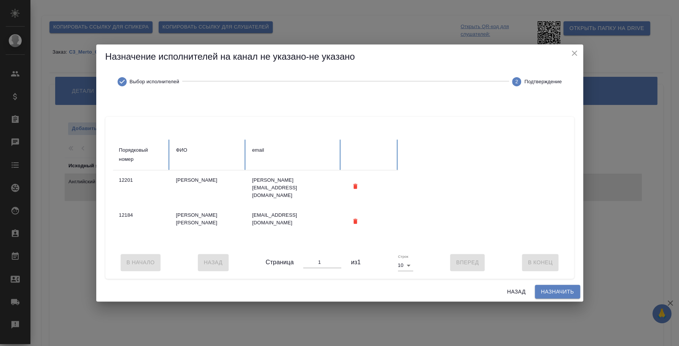
click at [563, 299] on button "Назначить" at bounding box center [557, 292] width 45 height 14
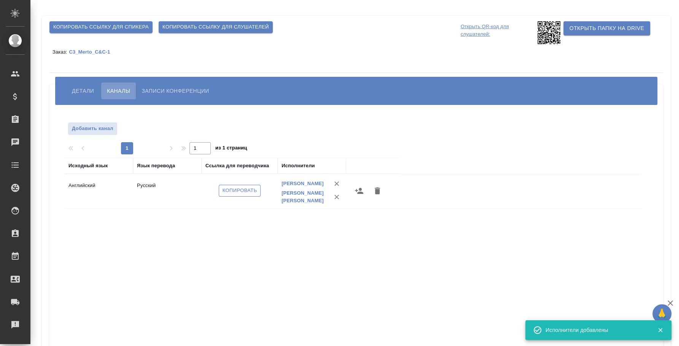
click at [247, 192] on span "Копировать" at bounding box center [239, 190] width 35 height 9
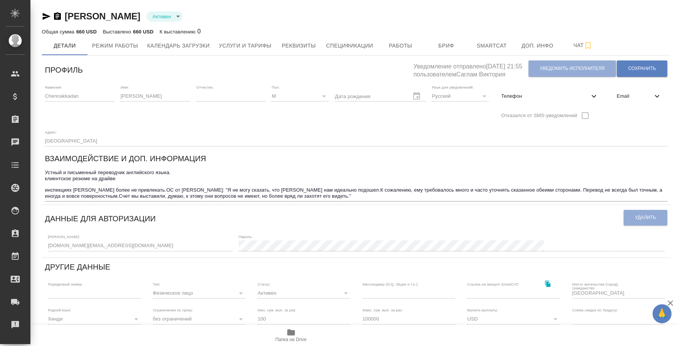
click at [46, 14] on icon "button" at bounding box center [46, 16] width 9 height 9
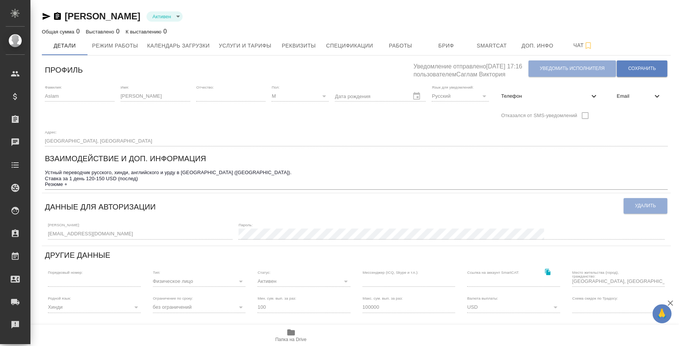
click at [43, 16] on icon "button" at bounding box center [47, 16] width 8 height 7
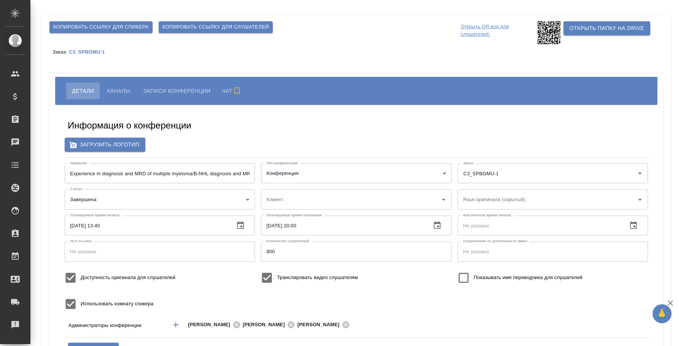
type input "ЛКИиМД ЦЛД СПбГМУ им.акад. [PERSON_NAME]"
type input "400"
click at [123, 90] on span "Каналы" at bounding box center [118, 90] width 23 height 9
click at [157, 84] on button "Записи конференции" at bounding box center [175, 91] width 79 height 17
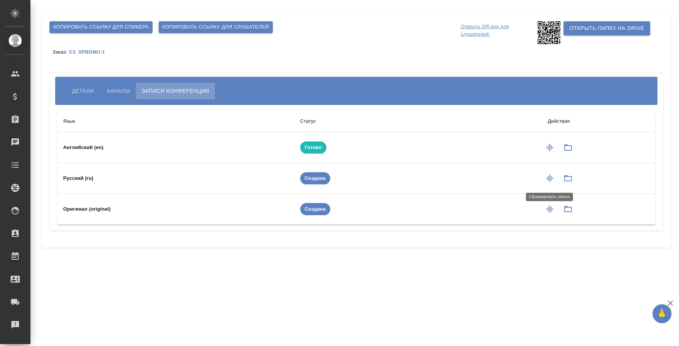
click at [547, 180] on icon "button" at bounding box center [549, 178] width 9 height 9
click at [567, 153] on button "button" at bounding box center [568, 147] width 18 height 18
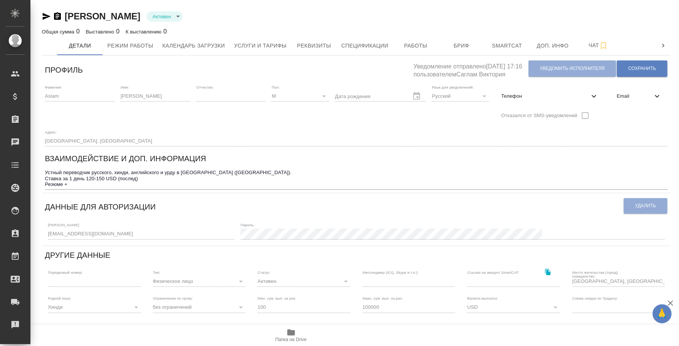
click at [47, 14] on icon "button" at bounding box center [46, 16] width 9 height 9
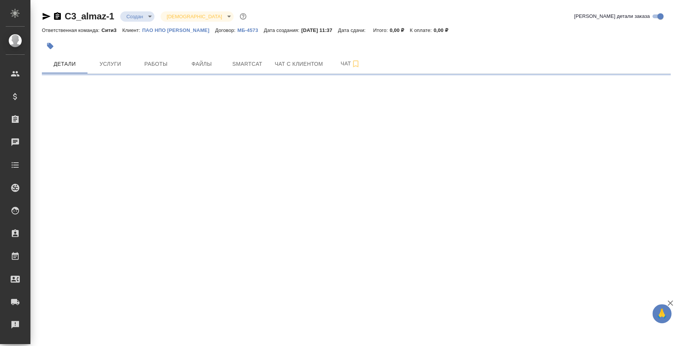
select select "RU"
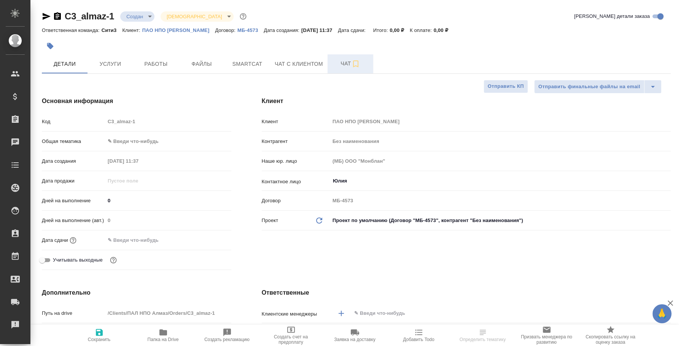
type textarea "x"
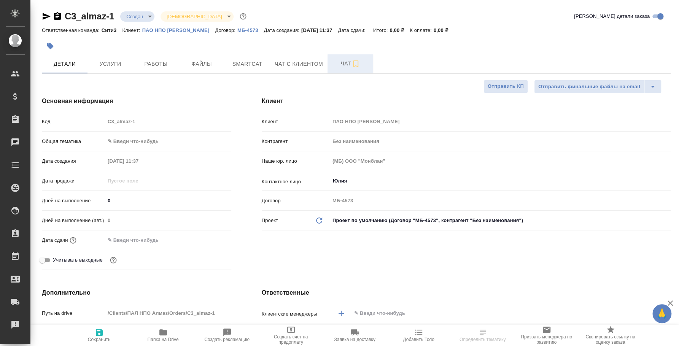
type textarea "x"
click at [359, 63] on span "Чат" at bounding box center [350, 64] width 36 height 10
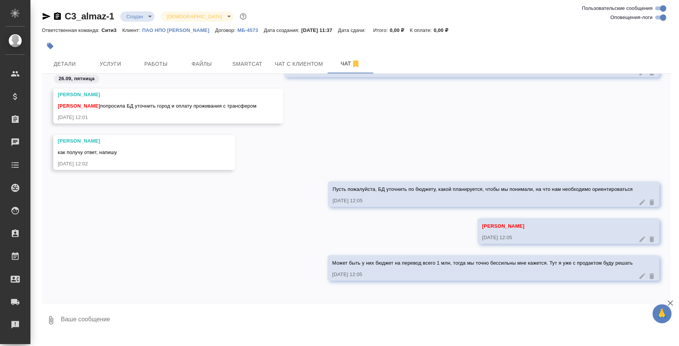
scroll to position [1891, 0]
click at [312, 317] on textarea at bounding box center [365, 320] width 610 height 26
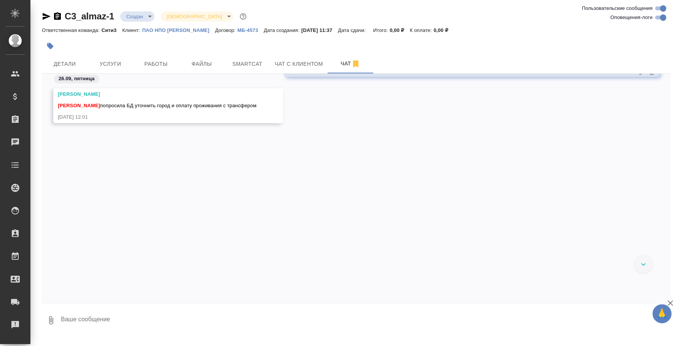
scroll to position [1488, 0]
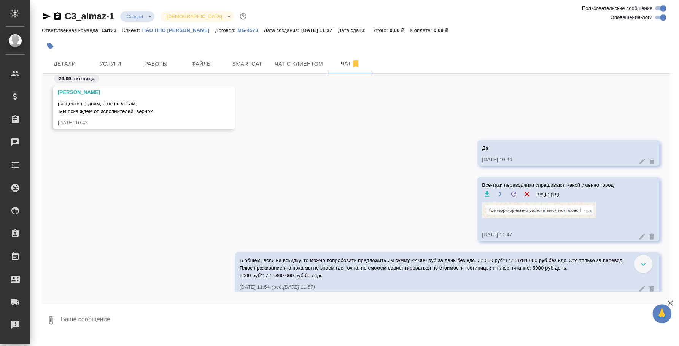
click at [216, 329] on textarea at bounding box center [365, 320] width 610 height 26
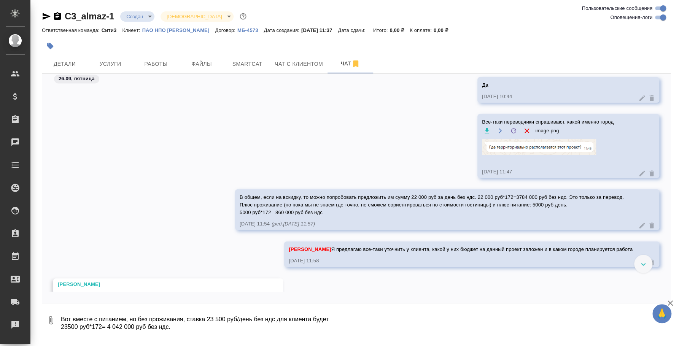
scroll to position [12, 0]
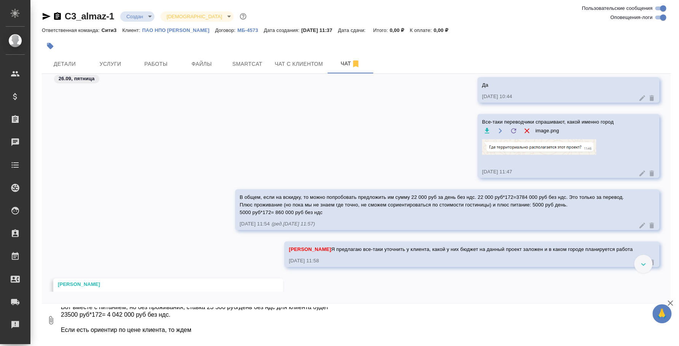
click at [54, 317] on icon "button" at bounding box center [50, 320] width 9 height 9
click at [53, 279] on span "С локального диска" at bounding box center [48, 280] width 52 height 10
click at [0, 0] on input "С локального диска" at bounding box center [0, 0] width 0 height 0
click at [203, 329] on textarea "Вот вместе с питанием, но без проживания, ставка 23 500 руб/день без ндс для кл…" at bounding box center [359, 320] width 598 height 26
click at [52, 317] on span "1" at bounding box center [50, 320] width 9 height 9
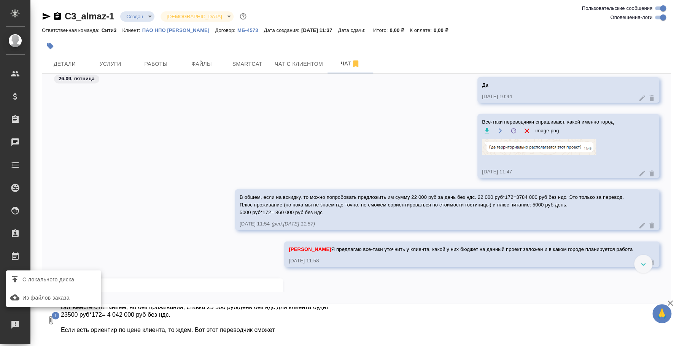
click at [62, 276] on span "С локального диска" at bounding box center [48, 280] width 52 height 10
click at [0, 0] on input "С локального диска" at bounding box center [0, 0] width 0 height 0
click at [297, 331] on textarea "Вот вместе с питанием, но без проживания, ставка 23 500 руб/день без ндс для кл…" at bounding box center [359, 320] width 598 height 26
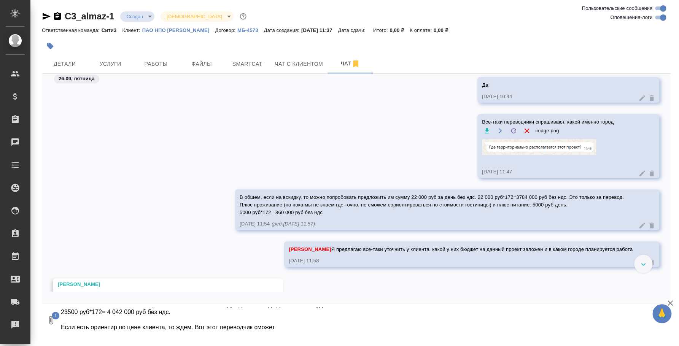
drag, startPoint x: 195, startPoint y: 328, endPoint x: 290, endPoint y: 330, distance: 95.1
click at [290, 330] on textarea "Вот вместе с питанием, но без проживания, ставка 23 500 руб/день без ндс для кл…" at bounding box center [359, 320] width 598 height 26
click at [206, 312] on textarea "Вот вместе с питанием, но без проживания, ставка 23 500 руб/день без ндс для кл…" at bounding box center [359, 320] width 598 height 26
paste textarea "Вот этот переводчик сможет"
click at [171, 310] on textarea "Вот вместе с питанием, но без проживания, ставка 23 500 руб/день без ндс для кл…" at bounding box center [359, 320] width 598 height 26
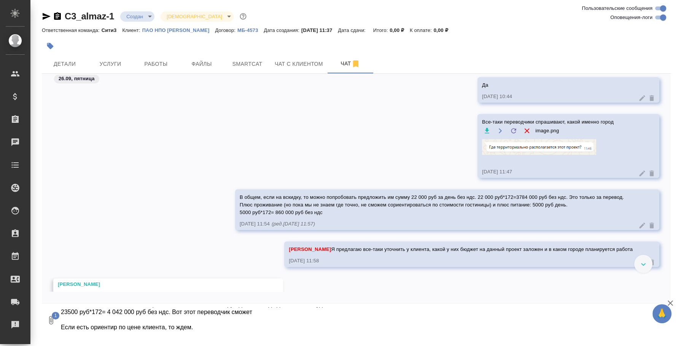
click at [271, 314] on textarea "Вот вместе с питанием, но без проживания, ставка 23 500 руб/день без ндс для кл…" at bounding box center [359, 320] width 598 height 26
click at [237, 328] on textarea "Вот вместе с питанием, но без проживания, ставка 23 500 руб/день без ндс для кл…" at bounding box center [359, 320] width 598 height 26
click at [149, 319] on textarea "Вот вместе с питанием, но без проживания, ставка 23 500 руб/день без ндс для кл…" at bounding box center [359, 320] width 598 height 26
click at [339, 319] on textarea "Вот вместе с питанием, но без проживания, ставка 23 500 руб/день без ндс для кл…" at bounding box center [359, 320] width 598 height 26
click at [336, 324] on textarea "Вот вместе с питанием, но без проживания, ставка 23 500 руб/день без ндс для кл…" at bounding box center [359, 320] width 598 height 26
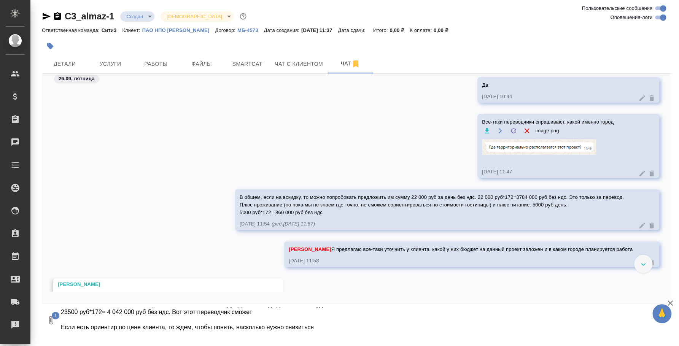
scroll to position [20, 0]
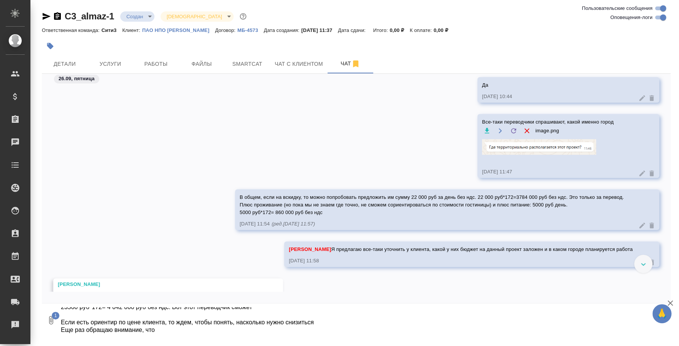
click at [177, 339] on div ".cls-1 fill:#fff; AWATERA Fedotova Irina Клиенты Спецификации Заказы 0 Чаты Tod…" at bounding box center [339, 173] width 679 height 346
click at [178, 325] on textarea "Вот вместе с питанием, но без проживания, ставка 23 500 руб/день без ндс для кл…" at bounding box center [359, 320] width 598 height 26
click at [174, 328] on textarea "Вот вместе с питанием, но без проживания, ставка 23 500 руб/день без ндс для кл…" at bounding box center [359, 320] width 598 height 26
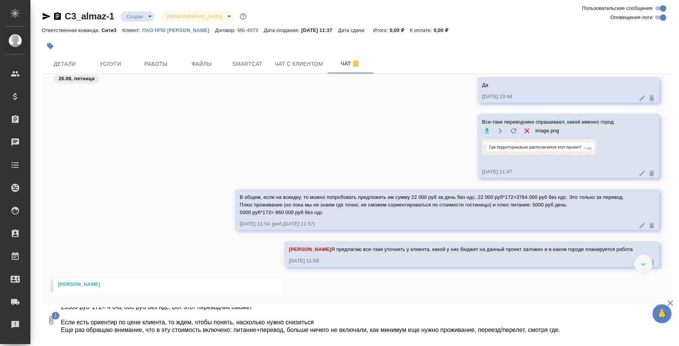
scroll to position [27, 0]
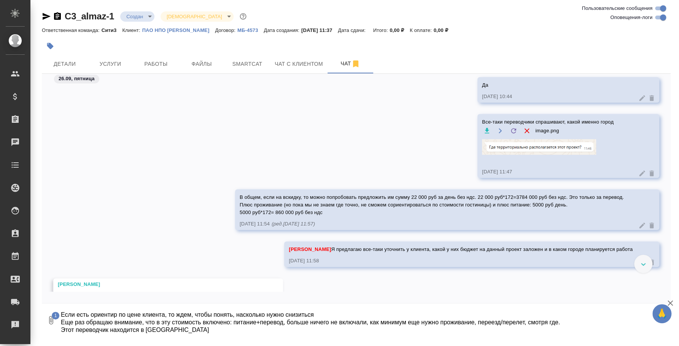
type textarea "Вот вместе с питанием, но без проживания, ставка 23 500 руб/день без ндс для кл…"
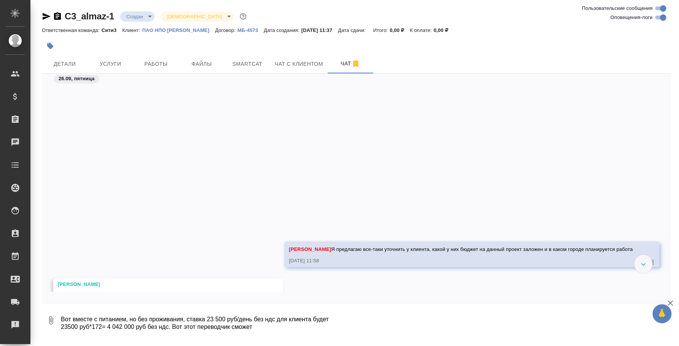
scroll to position [1179, 0]
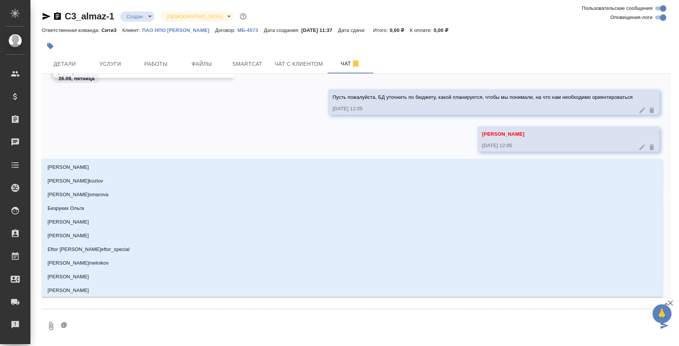
type textarea "@u"
type input "u"
type textarea "@u'f"
type input "u'f"
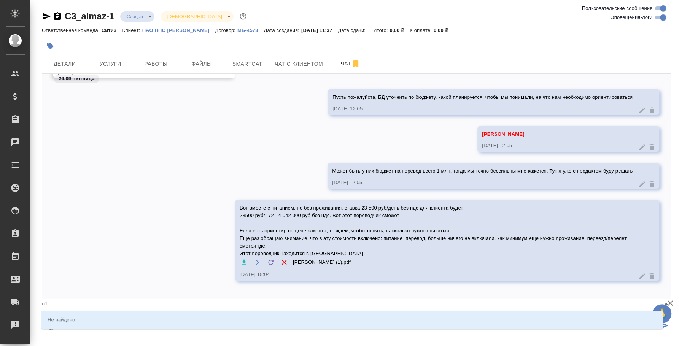
type textarea "@u"
type input "u"
type textarea "@"
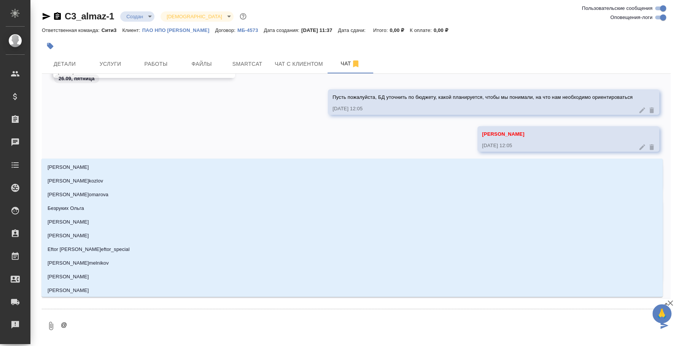
type textarea "@г"
type input "г"
type textarea "@га"
type input "га"
type textarea "@гал"
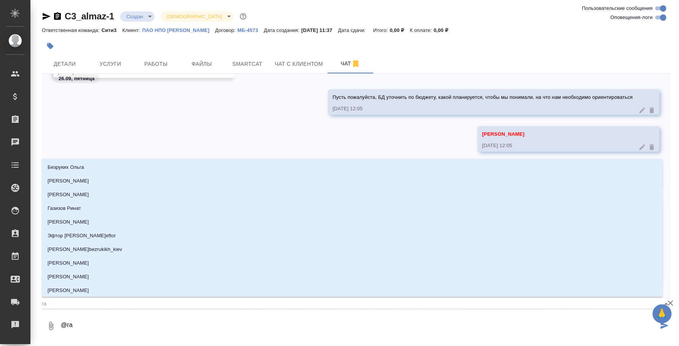
type input "гал"
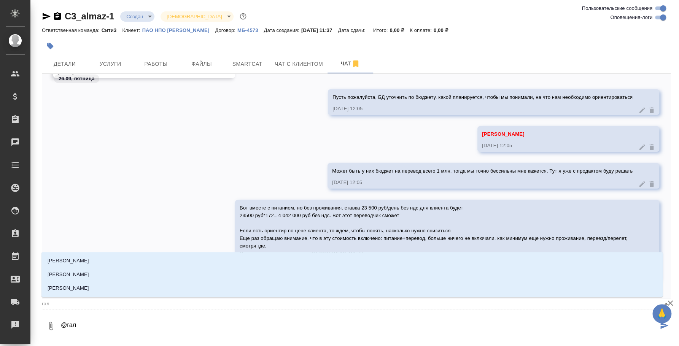
type textarea "@гали"
type input "гали"
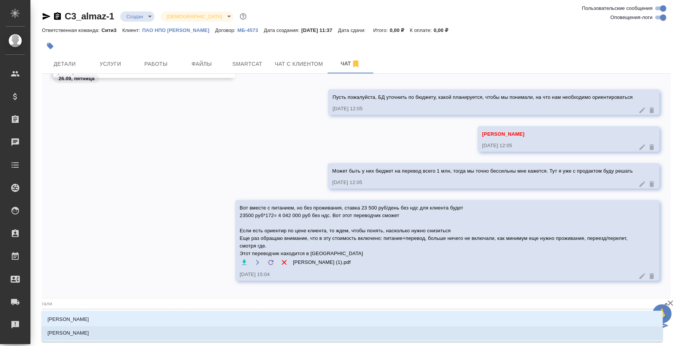
click at [147, 328] on li "Галишева Мария" at bounding box center [351, 333] width 621 height 14
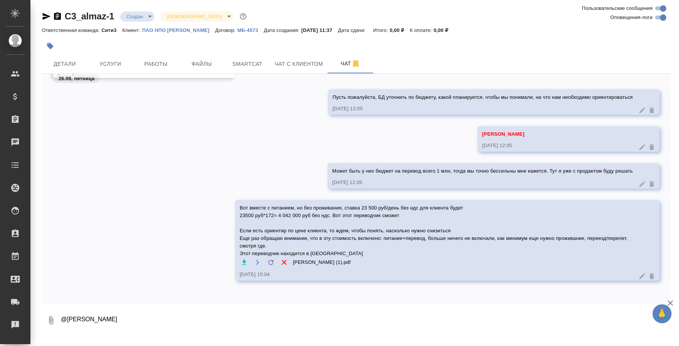
type textarea "@Галишева Мария"
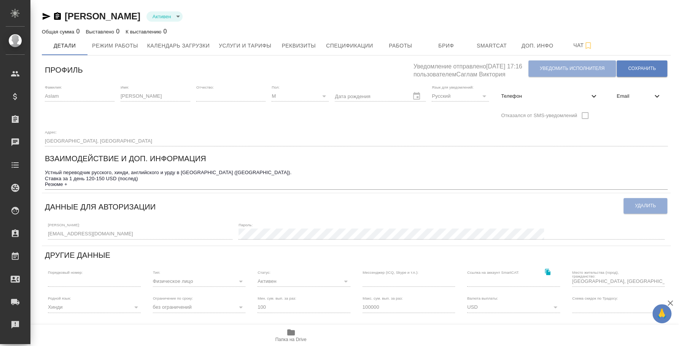
click at [293, 334] on icon "button" at bounding box center [291, 332] width 8 height 6
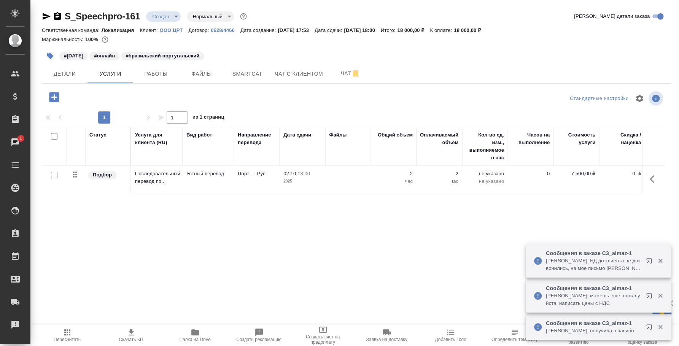
click at [651, 254] on button "button" at bounding box center [650, 262] width 18 height 18
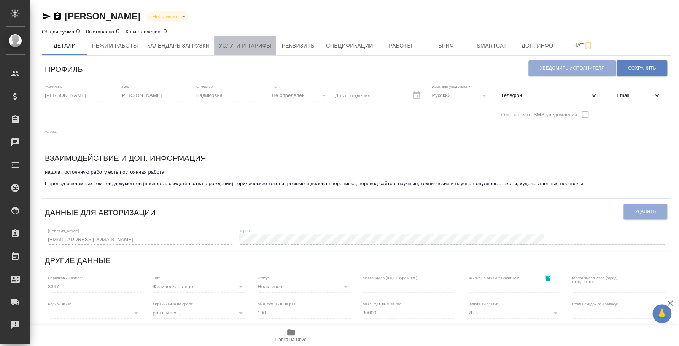
click at [240, 37] on button "Услуги и тарифы" at bounding box center [245, 45] width 62 height 19
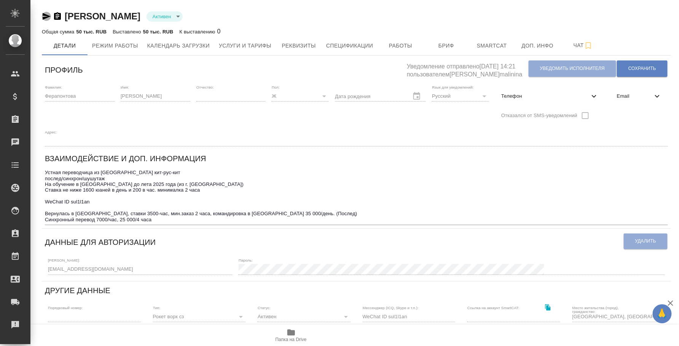
click at [46, 14] on icon "button" at bounding box center [46, 16] width 9 height 9
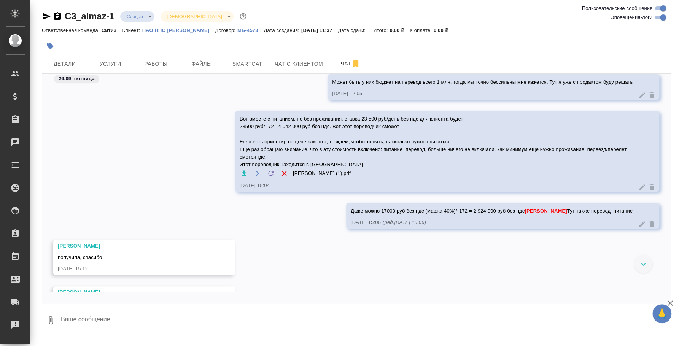
scroll to position [2423, 0]
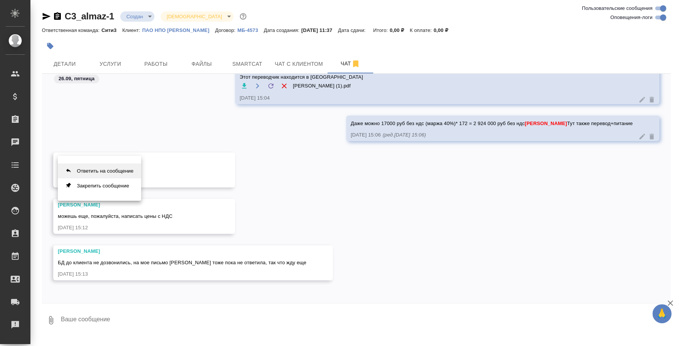
click at [131, 165] on button "Ответить на сообщение" at bounding box center [99, 170] width 83 height 15
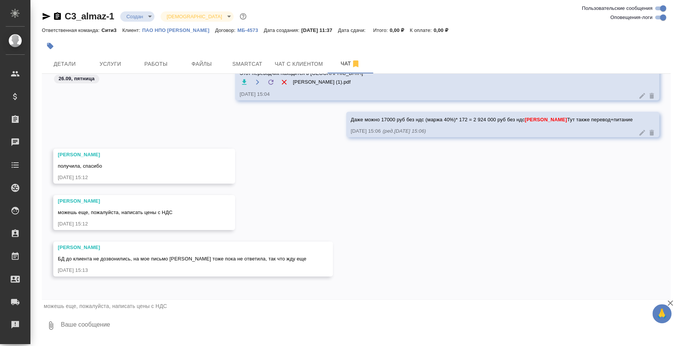
click at [179, 321] on textarea at bounding box center [365, 326] width 610 height 26
click at [187, 324] on textarea "Тера вроде автоматом считает, если просталять ндс 20 400 руб с ндс" at bounding box center [359, 326] width 598 height 26
click at [217, 325] on textarea "Тера вроде автоматом считает, если проставлять ндс 20 400 руб с ндс" at bounding box center [359, 326] width 598 height 26
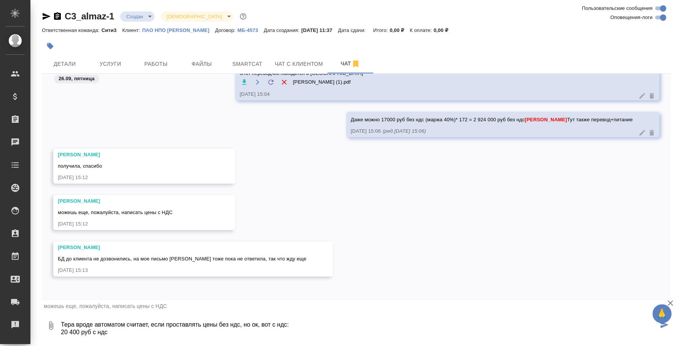
click at [259, 324] on textarea "Тера вроде автоматом считает, если проставлять цены без ндс, но ок, вот с ндс: …" at bounding box center [359, 326] width 598 height 26
click at [121, 328] on textarea "Тера вроде автоматом считает, если проставлять цены без ндс, но оки, вот с ндс:…" at bounding box center [359, 326] width 598 height 26
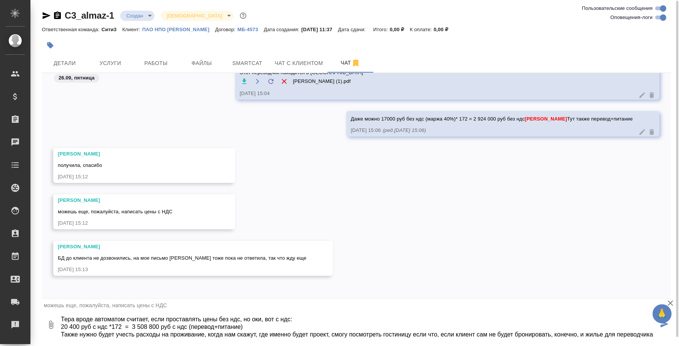
scroll to position [12, 0]
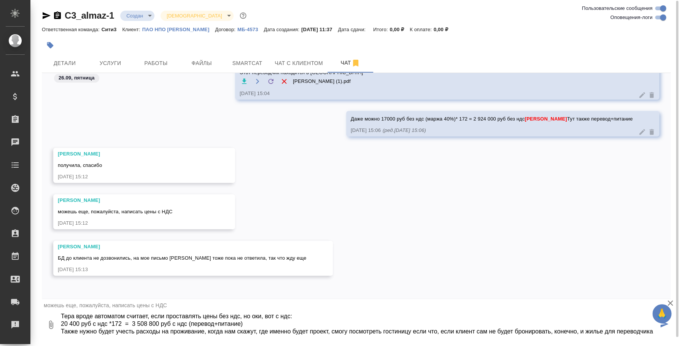
type textarea "Тера вроде автоматом считает, если проставлять цены без ндс, но оки, вот с ндс:…"
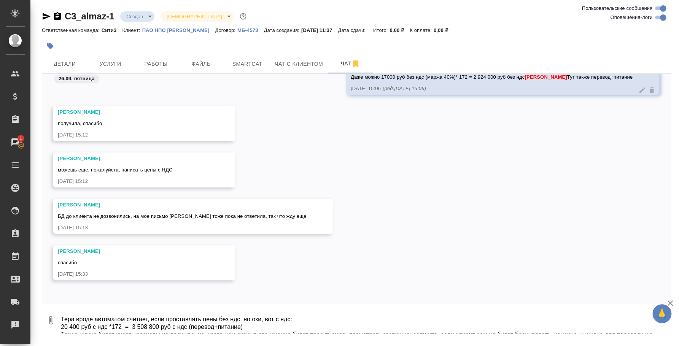
scroll to position [2469, 0]
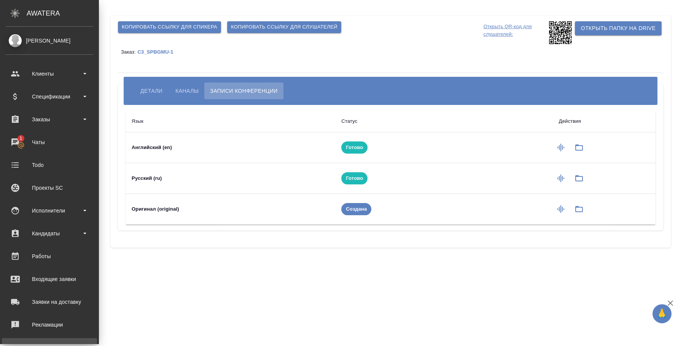
scroll to position [70, 0]
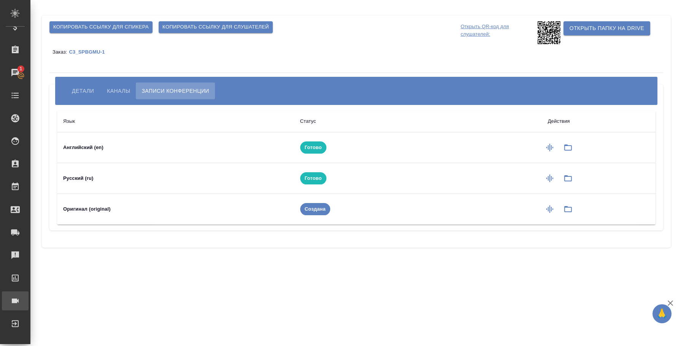
click at [15, 298] on div "Конференции" at bounding box center [5, 300] width 19 height 11
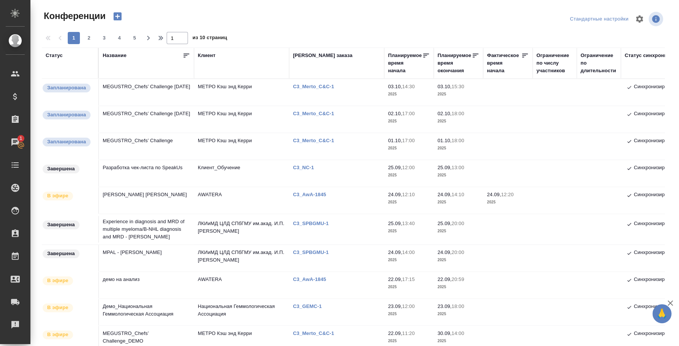
drag, startPoint x: 399, startPoint y: 27, endPoint x: 393, endPoint y: 27, distance: 6.1
click at [399, 27] on div at bounding box center [355, 19] width 209 height 18
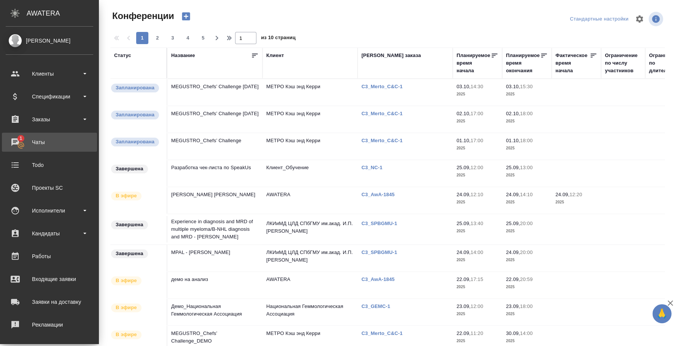
click at [43, 140] on div "Чаты" at bounding box center [49, 141] width 87 height 11
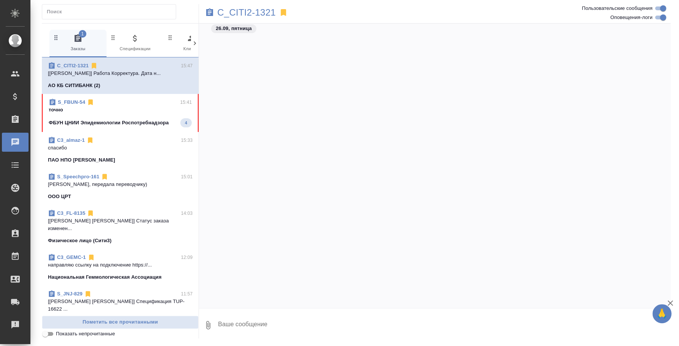
scroll to position [1047, 0]
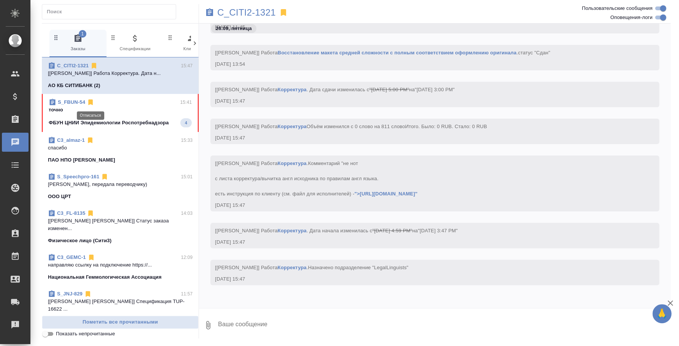
click at [88, 104] on icon at bounding box center [90, 103] width 5 height 6
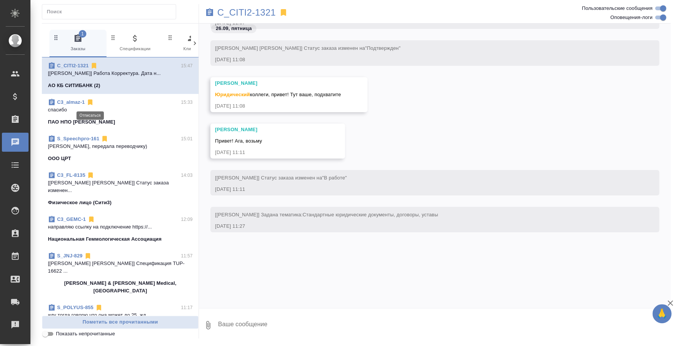
scroll to position [1060, 0]
